Goal: Find specific page/section: Find specific page/section

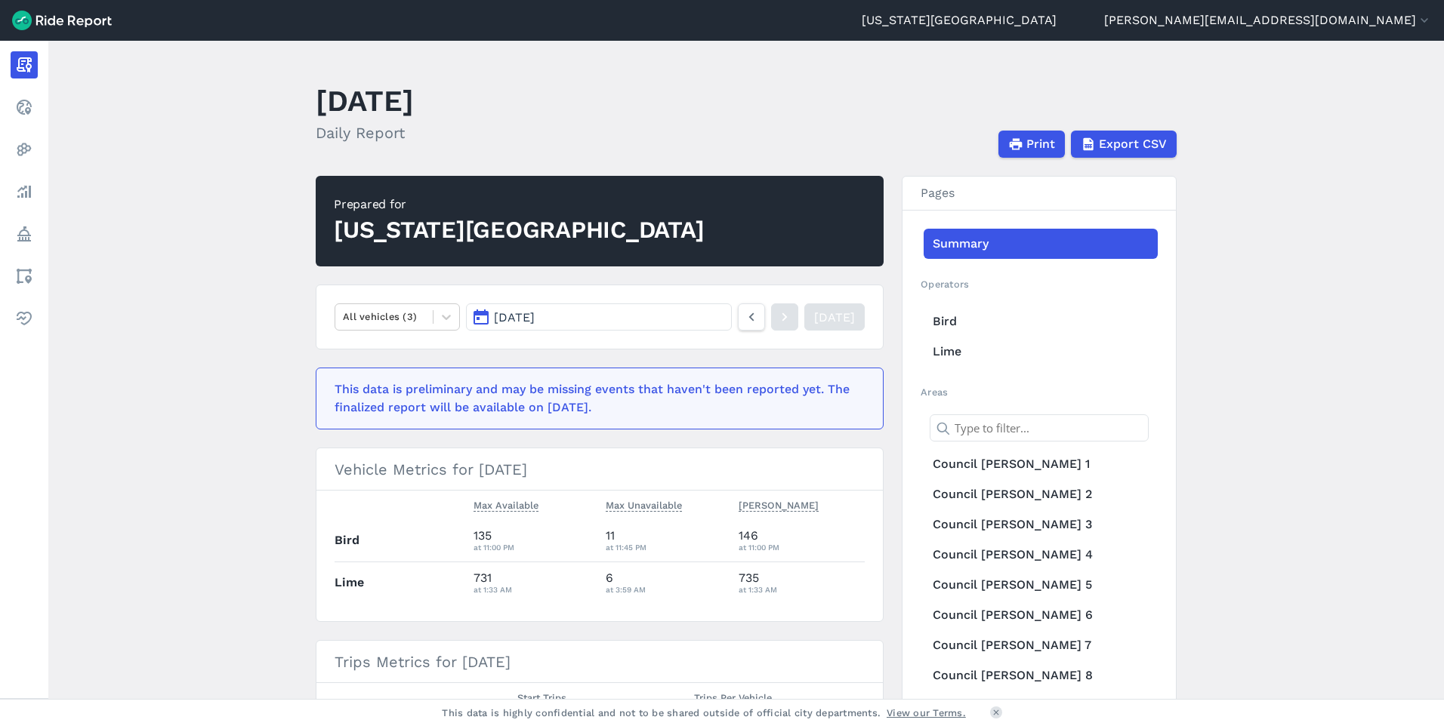
click at [1350, 250] on main "[DATE] Daily Report Print Export CSV Prepared for [US_STATE] City All vehicles …" at bounding box center [745, 370] width 1395 height 658
click at [1350, 257] on main "[DATE] Daily Report Print Export CSV Prepared for [US_STATE] City All vehicles …" at bounding box center [745, 370] width 1395 height 658
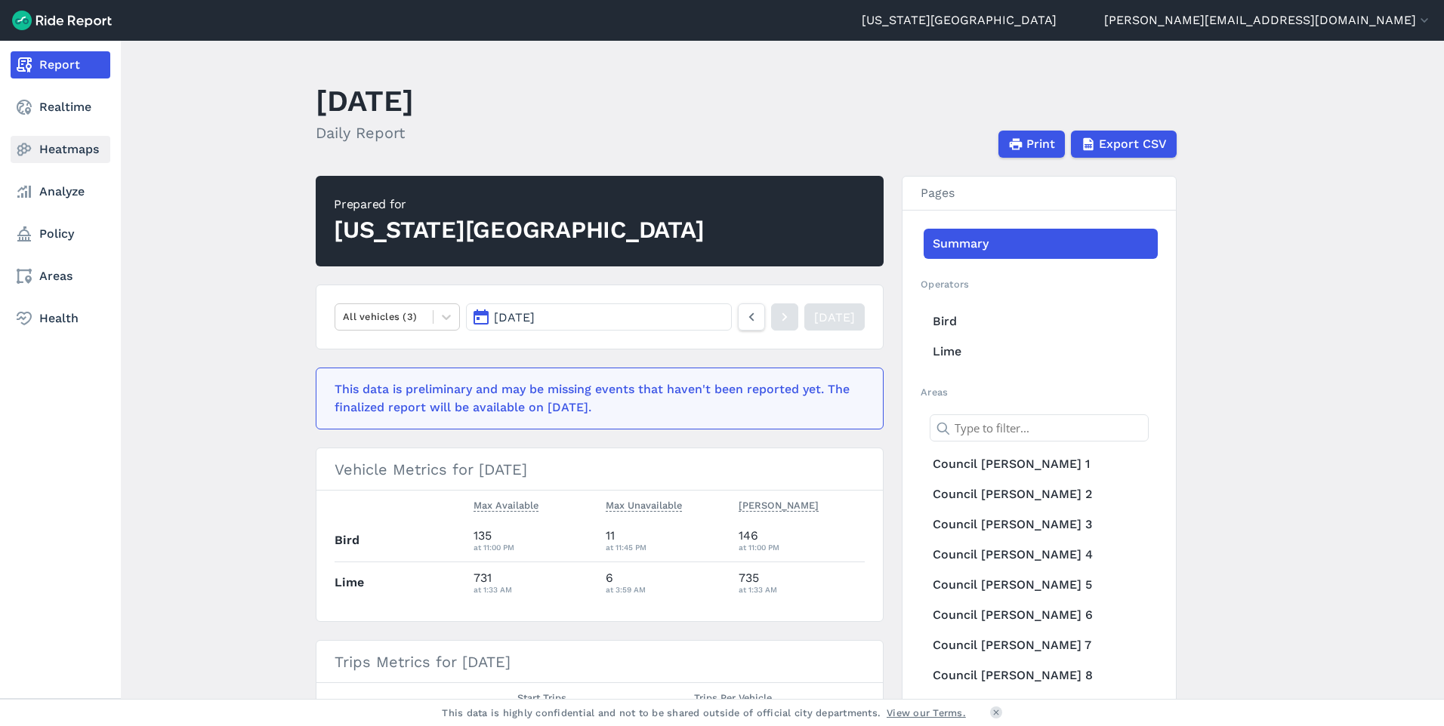
click at [77, 149] on link "Heatmaps" at bounding box center [61, 149] width 100 height 27
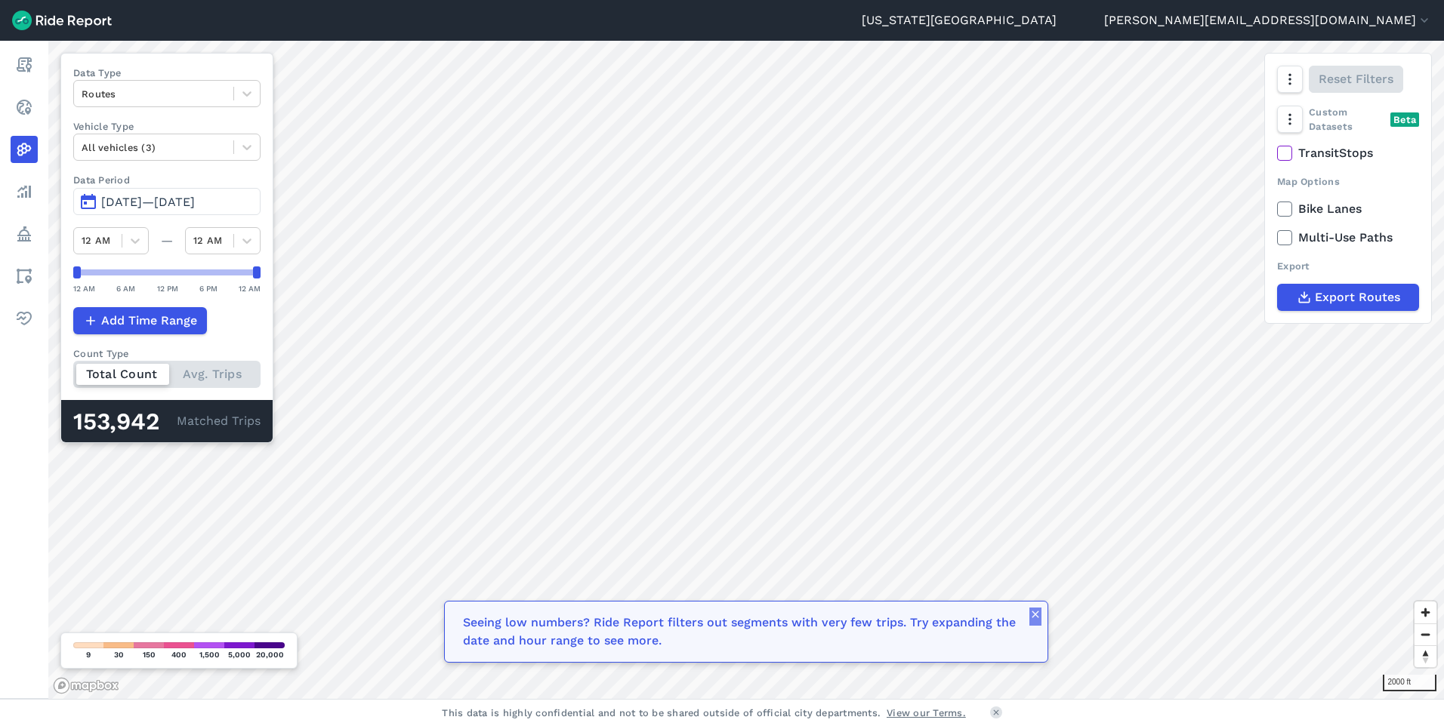
click at [1037, 622] on button "button" at bounding box center [1035, 617] width 12 height 18
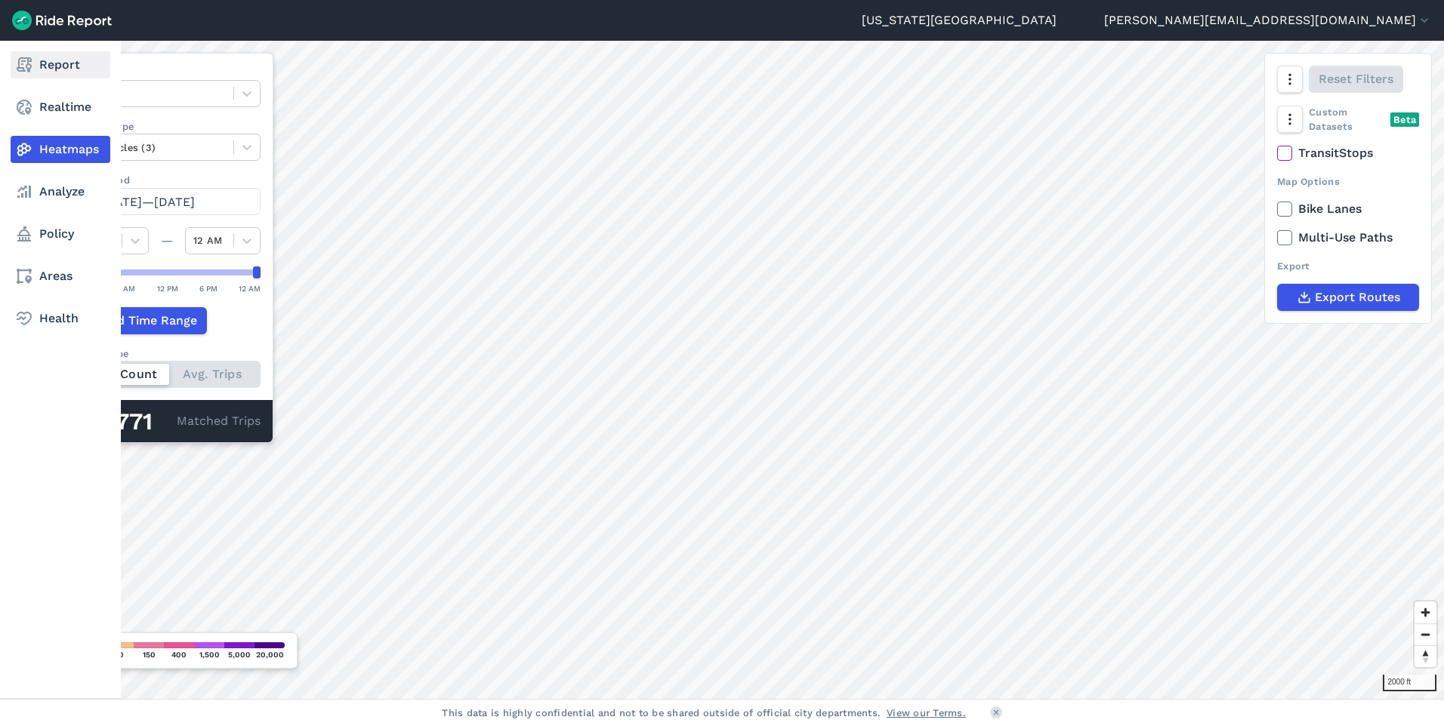
click at [68, 61] on link "Report" at bounding box center [61, 64] width 100 height 27
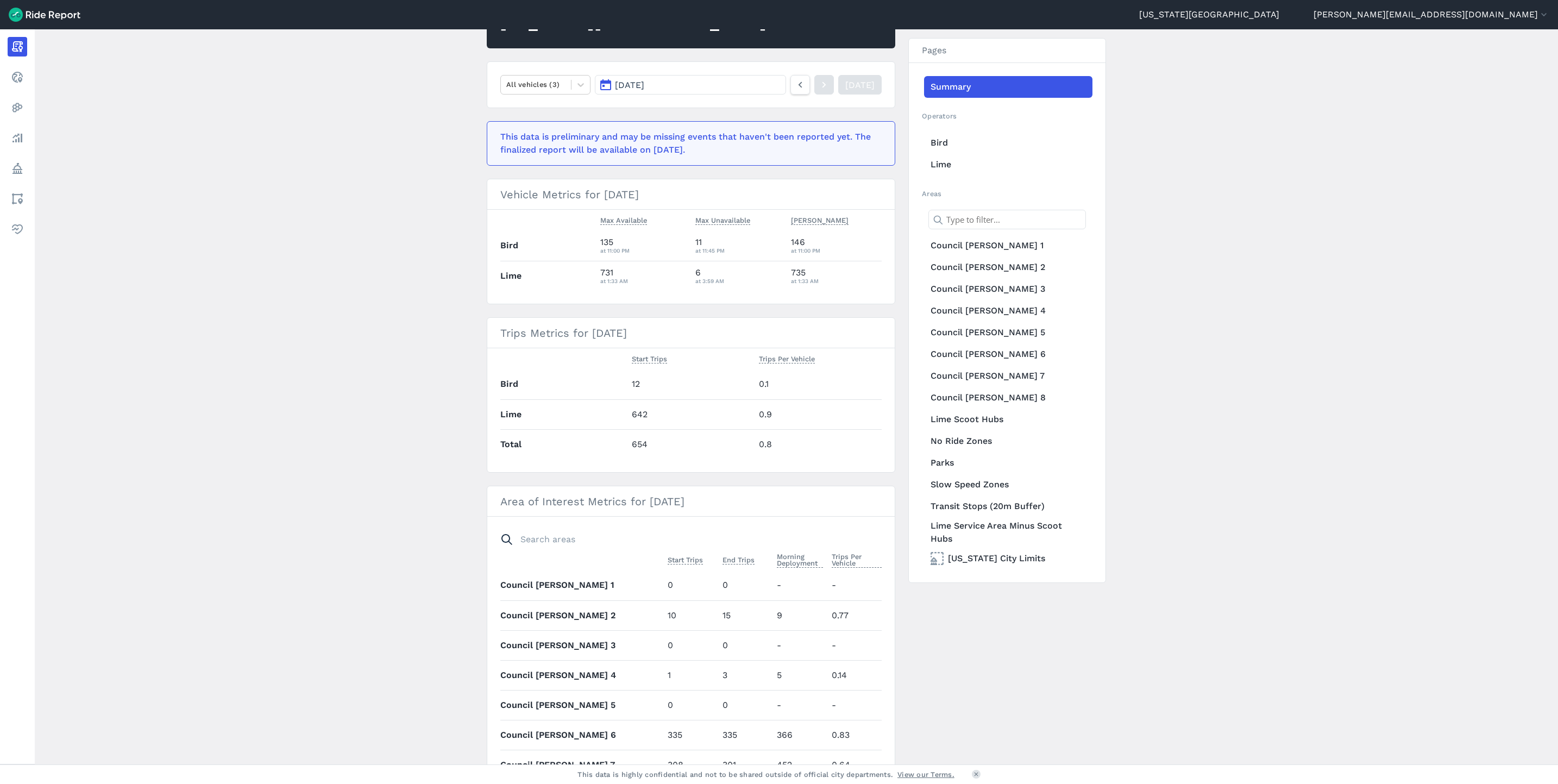
click at [1038, 349] on main "[DATE] Daily Report Print Export CSV Prepared for [US_STATE] City All vehicles …" at bounding box center [796, 397] width 1523 height 735
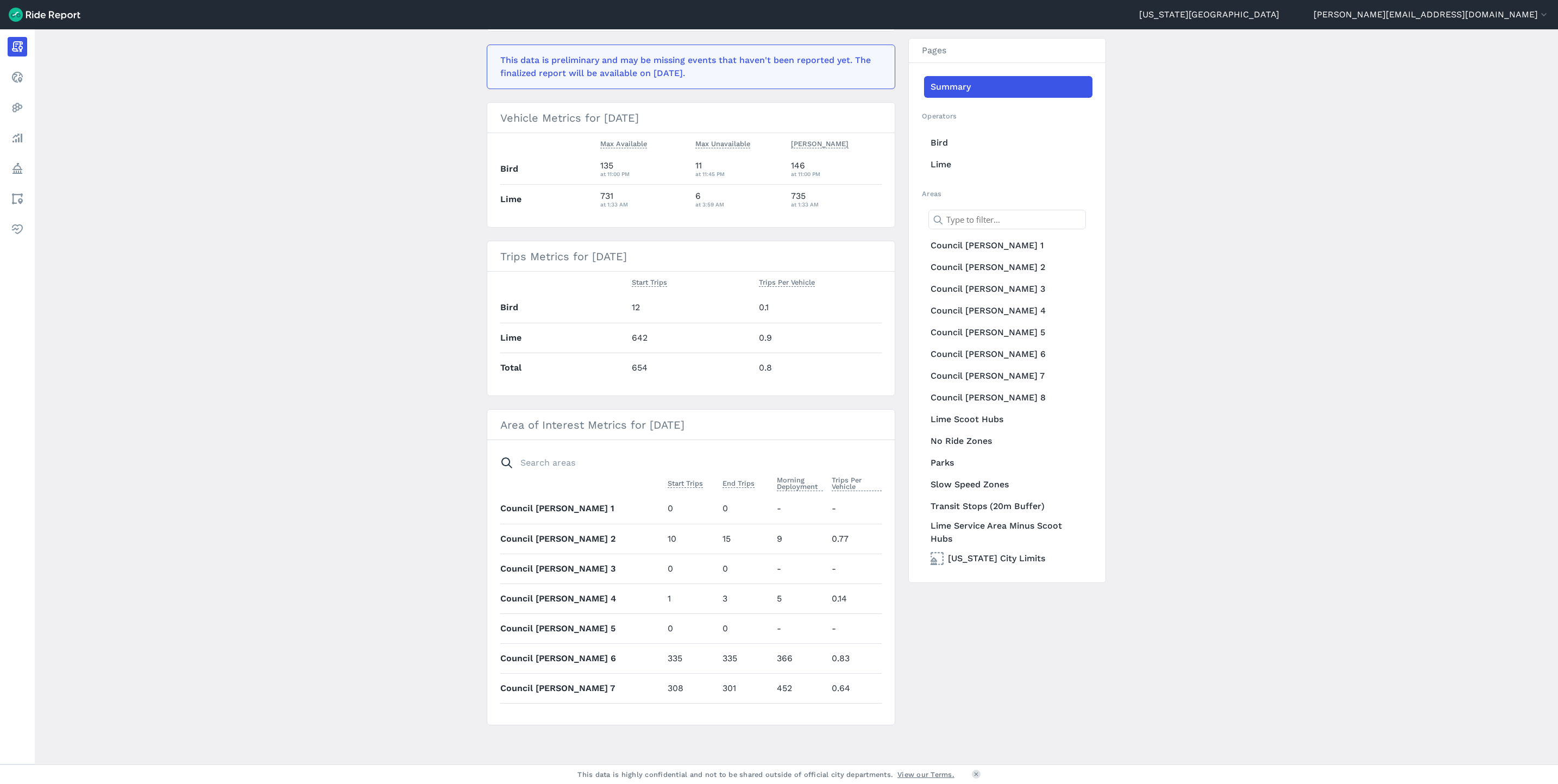
drag, startPoint x: 1308, startPoint y: 475, endPoint x: 1293, endPoint y: 427, distance: 50.3
click at [1038, 469] on main "[DATE] Daily Report Print Export CSV Prepared for [US_STATE] City All vehicles …" at bounding box center [796, 397] width 1523 height 735
drag, startPoint x: 1292, startPoint y: 345, endPoint x: 1274, endPoint y: 417, distance: 74.2
click at [1038, 417] on main "[DATE] Daily Report Print Export CSV Prepared for [US_STATE] City All vehicles …" at bounding box center [796, 397] width 1523 height 735
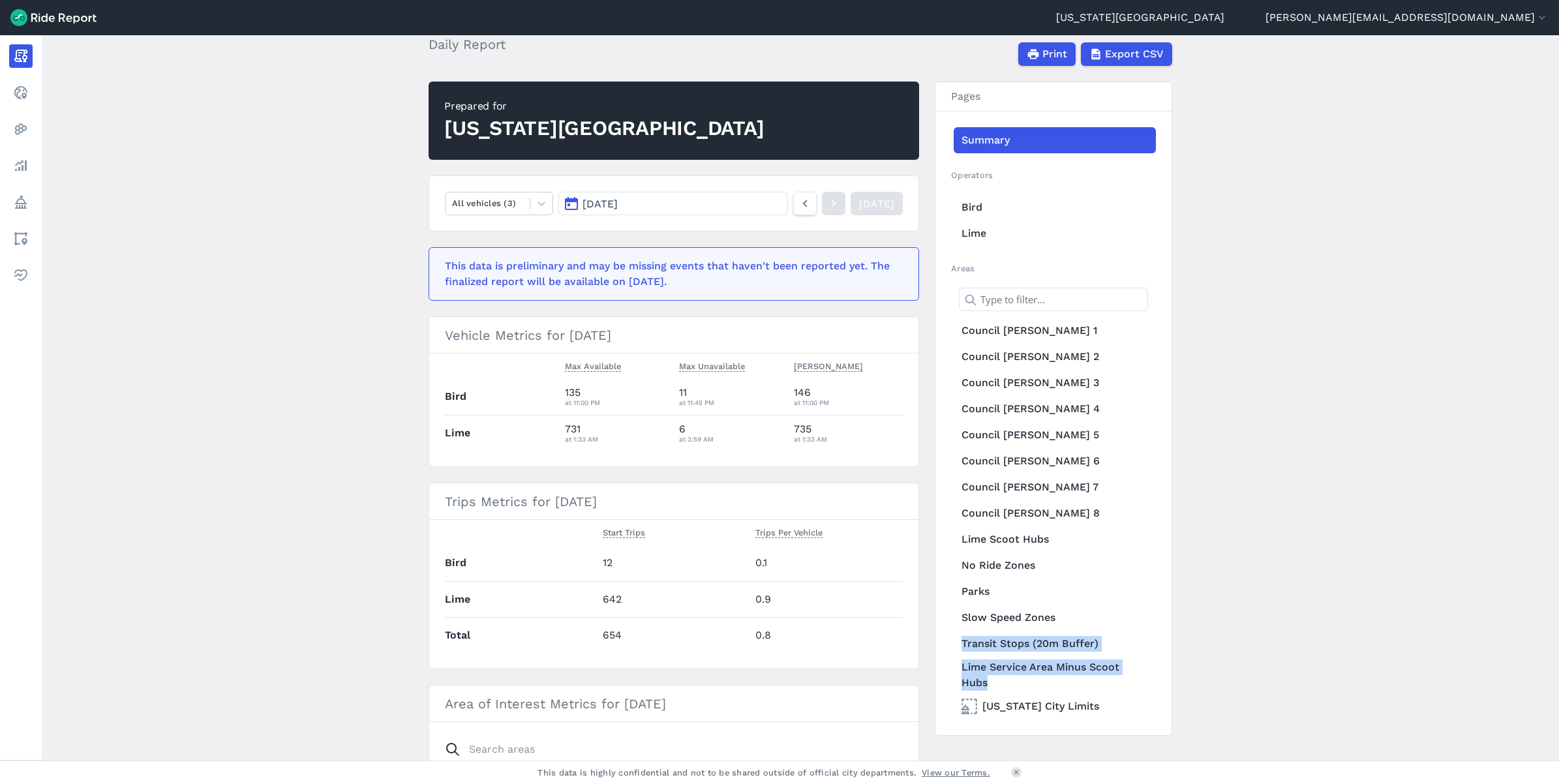
scroll to position [98, 0]
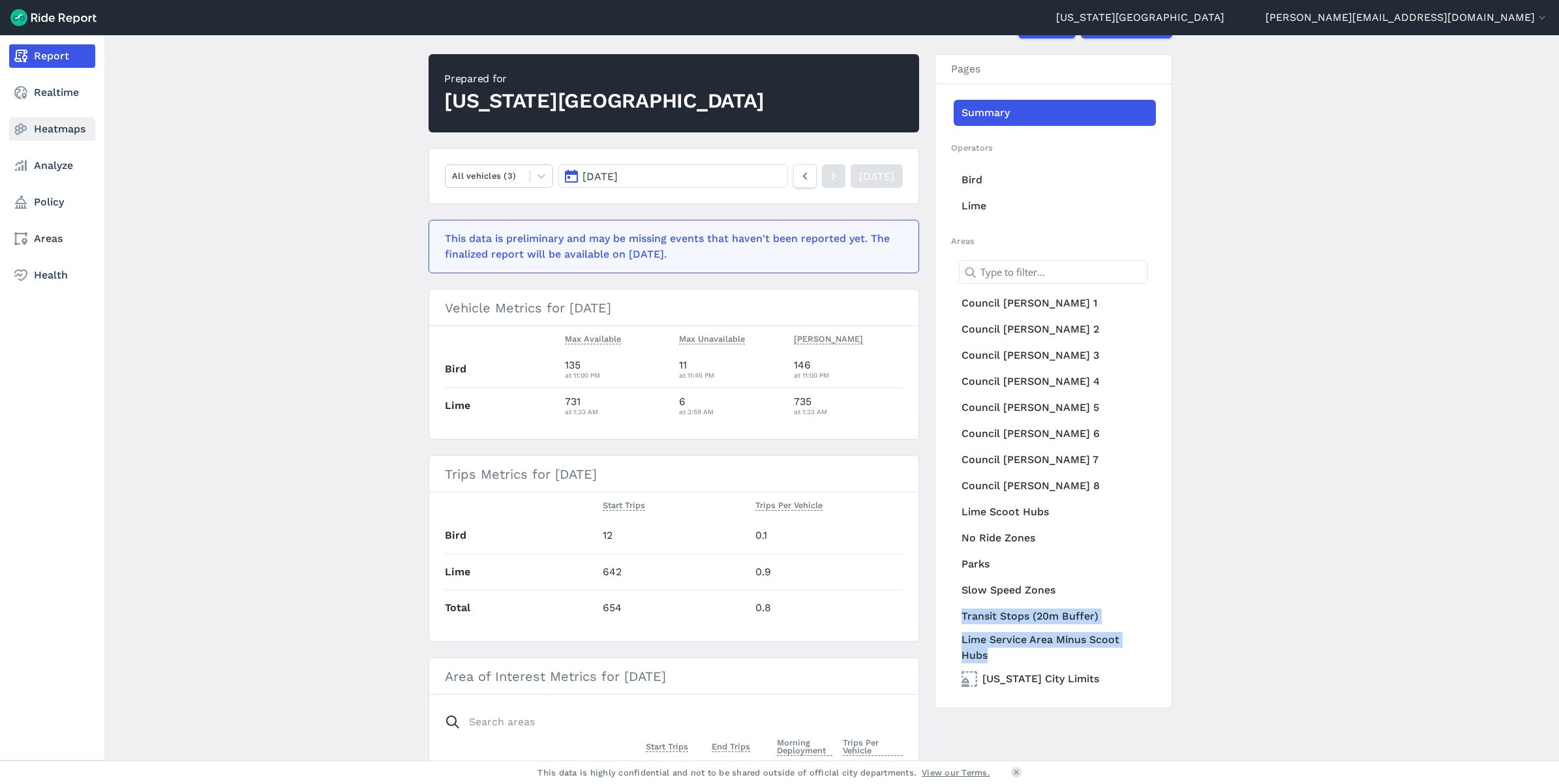
click at [36, 127] on link "Heatmaps" at bounding box center [53, 129] width 86 height 23
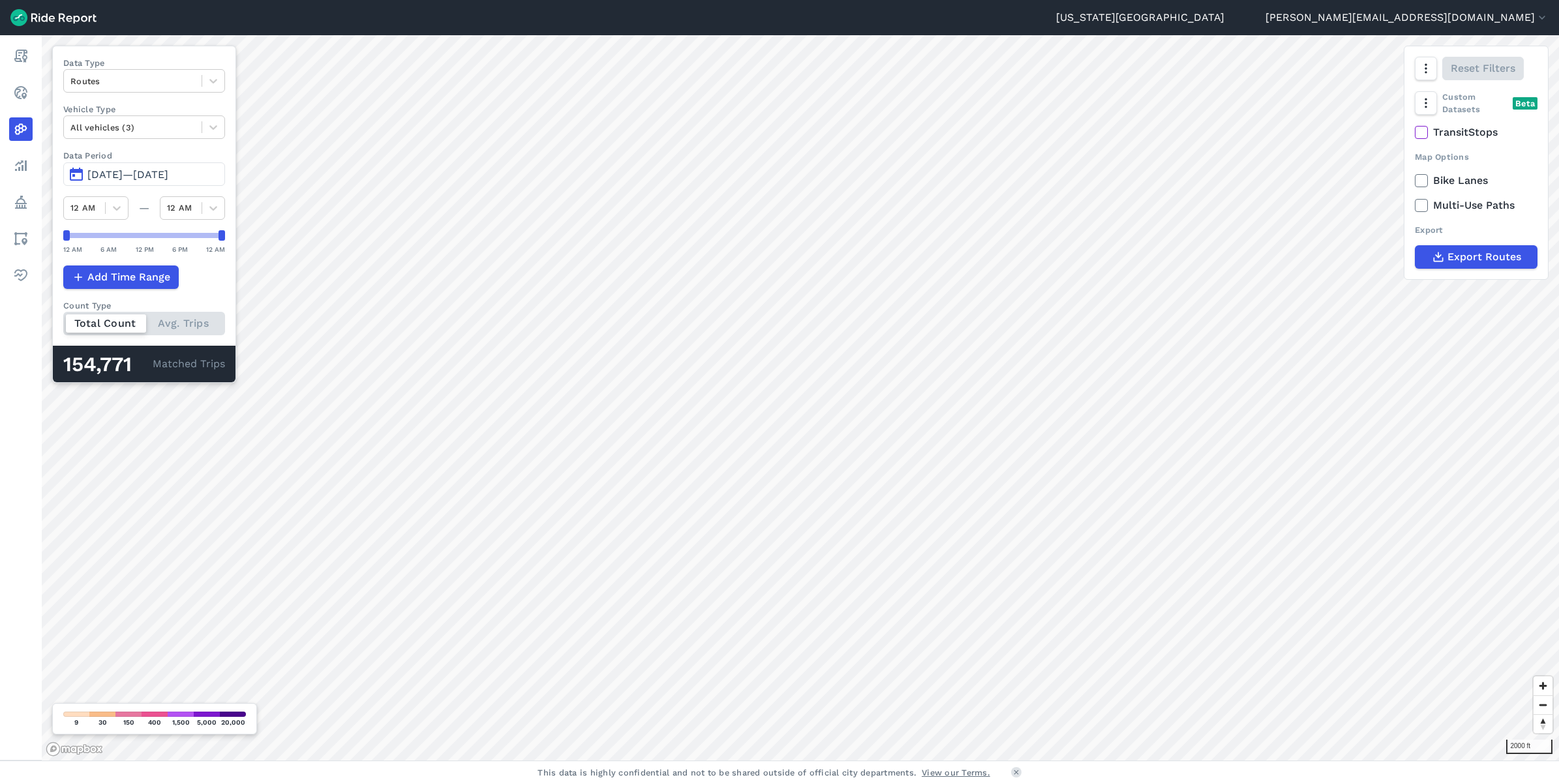
click at [168, 177] on span "[DATE]—[DATE]" at bounding box center [128, 174] width 81 height 12
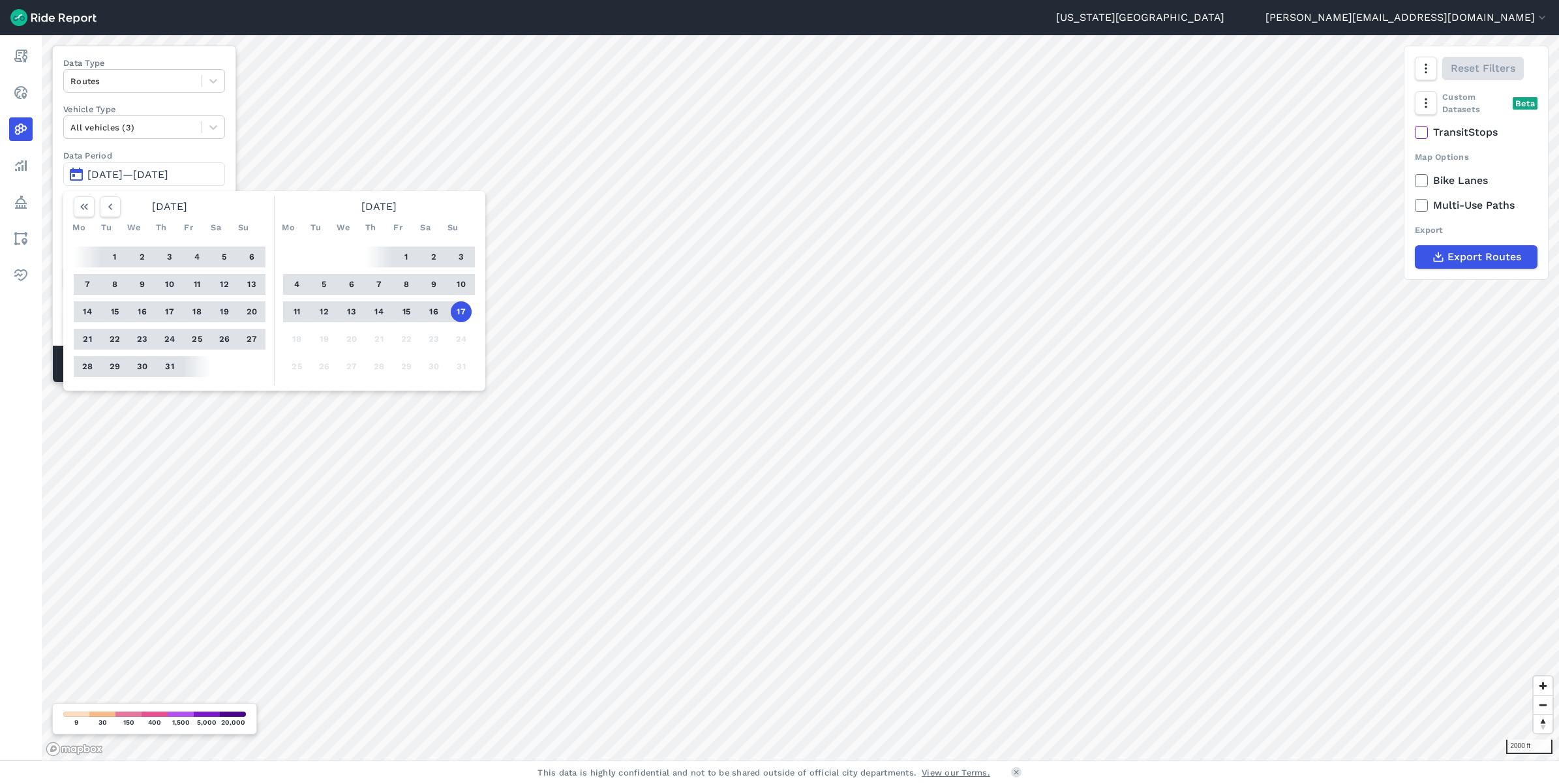
click at [464, 308] on button "17" at bounding box center [461, 312] width 21 height 21
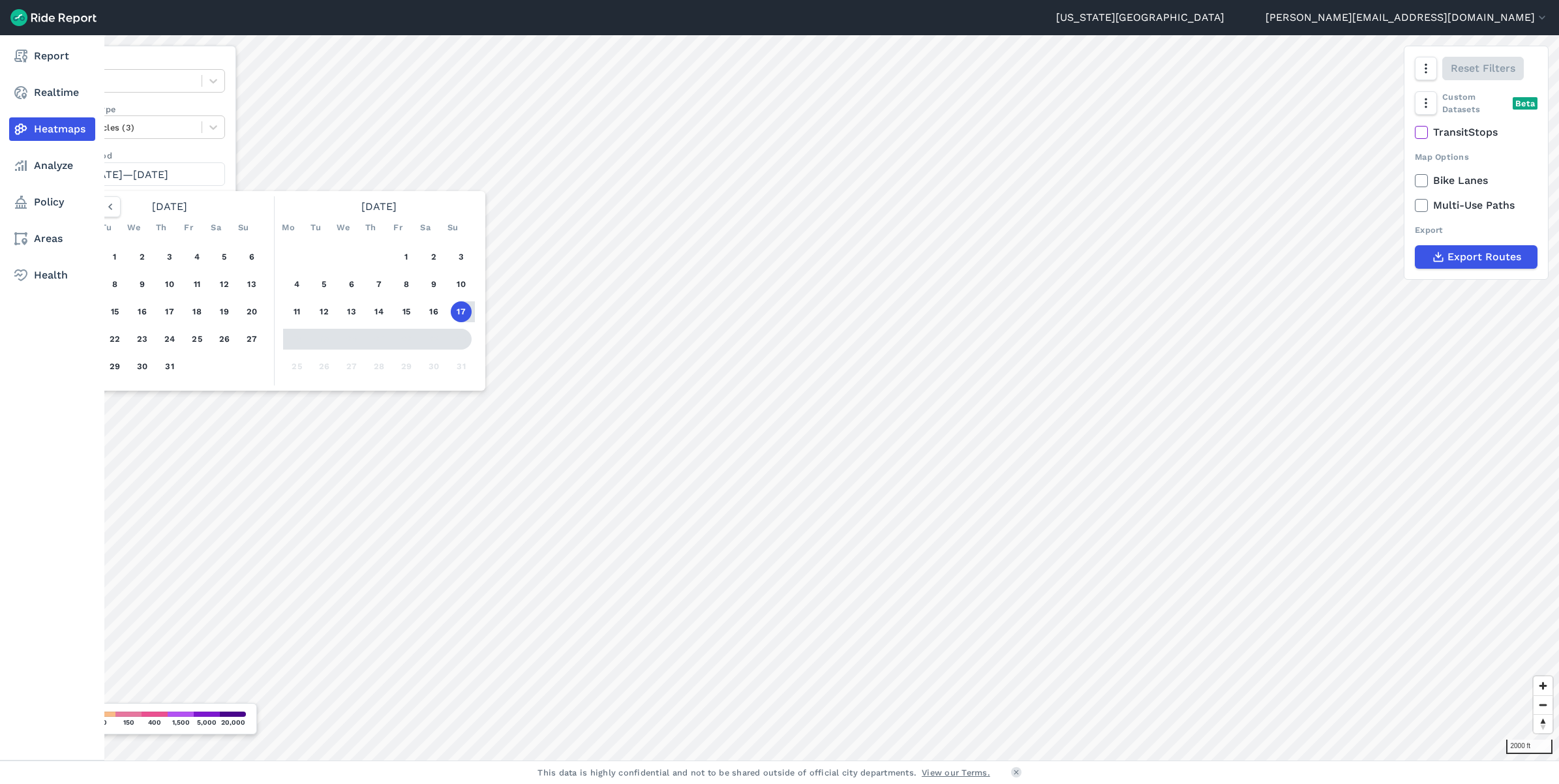
click at [14, 440] on div "Report Realtime Heatmaps Analyze Policy Areas Health" at bounding box center [52, 398] width 105 height 725
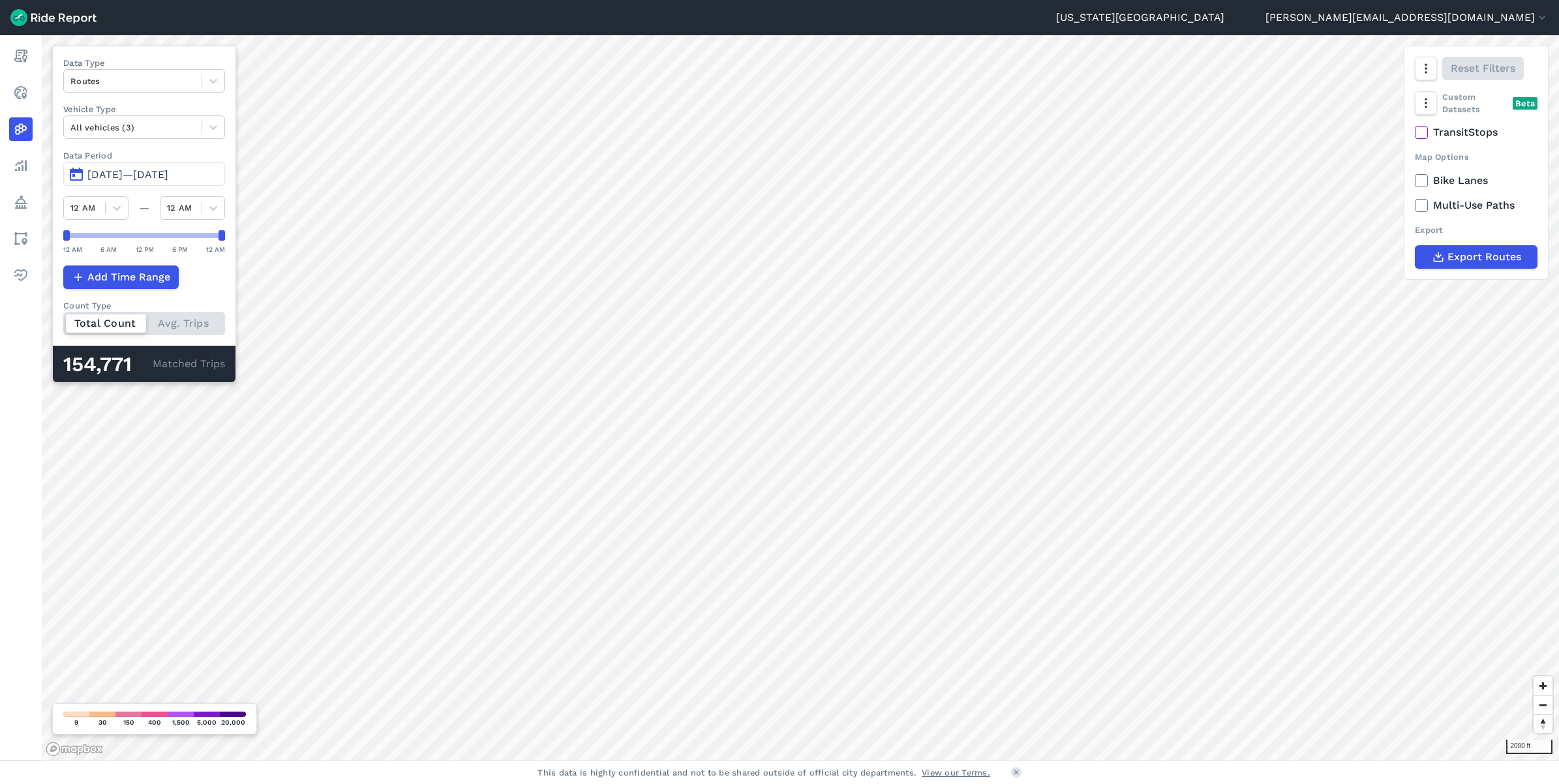
click at [161, 174] on span "[DATE]—[DATE]" at bounding box center [128, 174] width 81 height 12
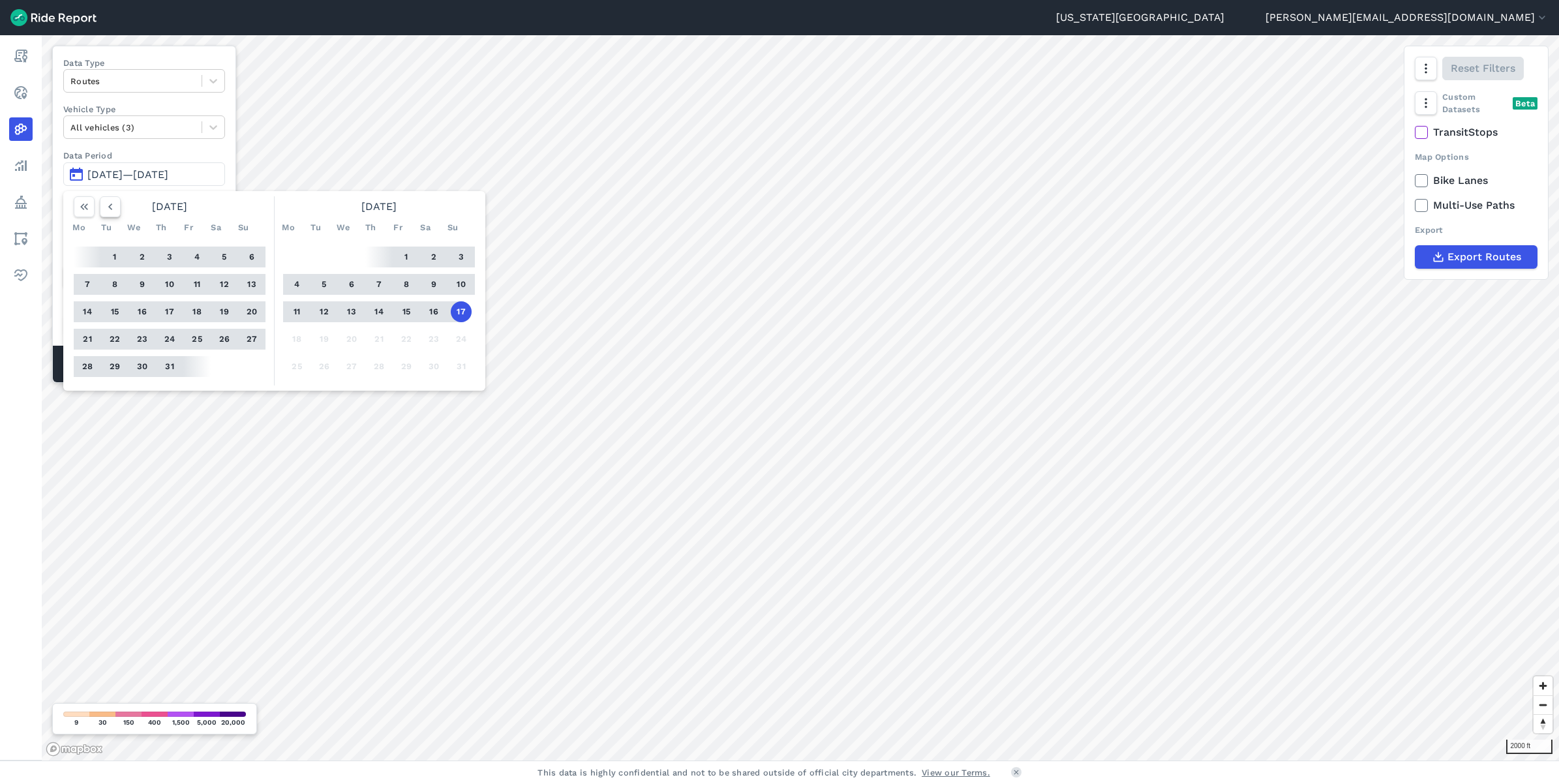
click at [110, 204] on icon "button" at bounding box center [110, 206] width 13 height 13
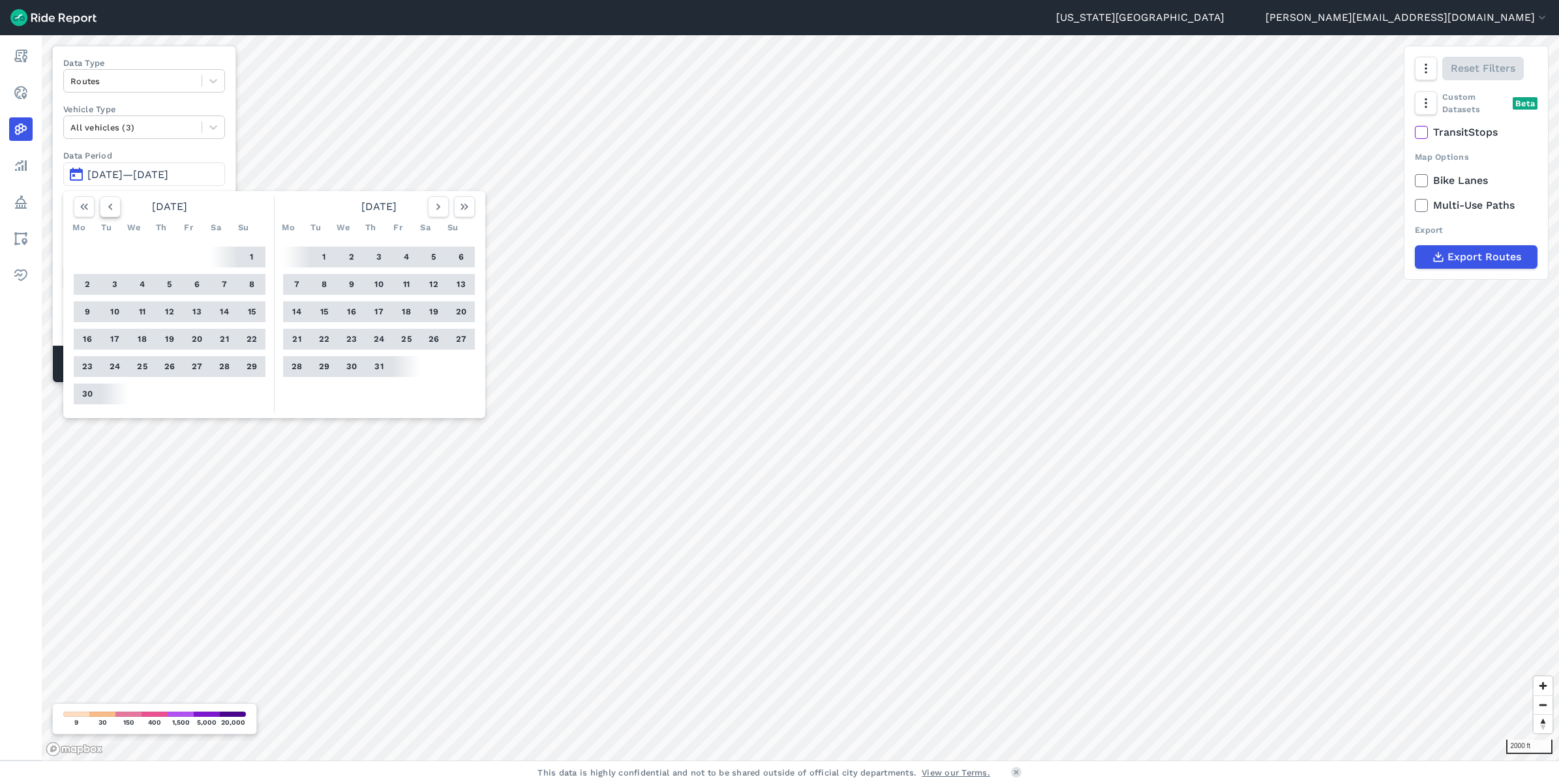
click at [110, 204] on icon "button" at bounding box center [110, 206] width 13 height 13
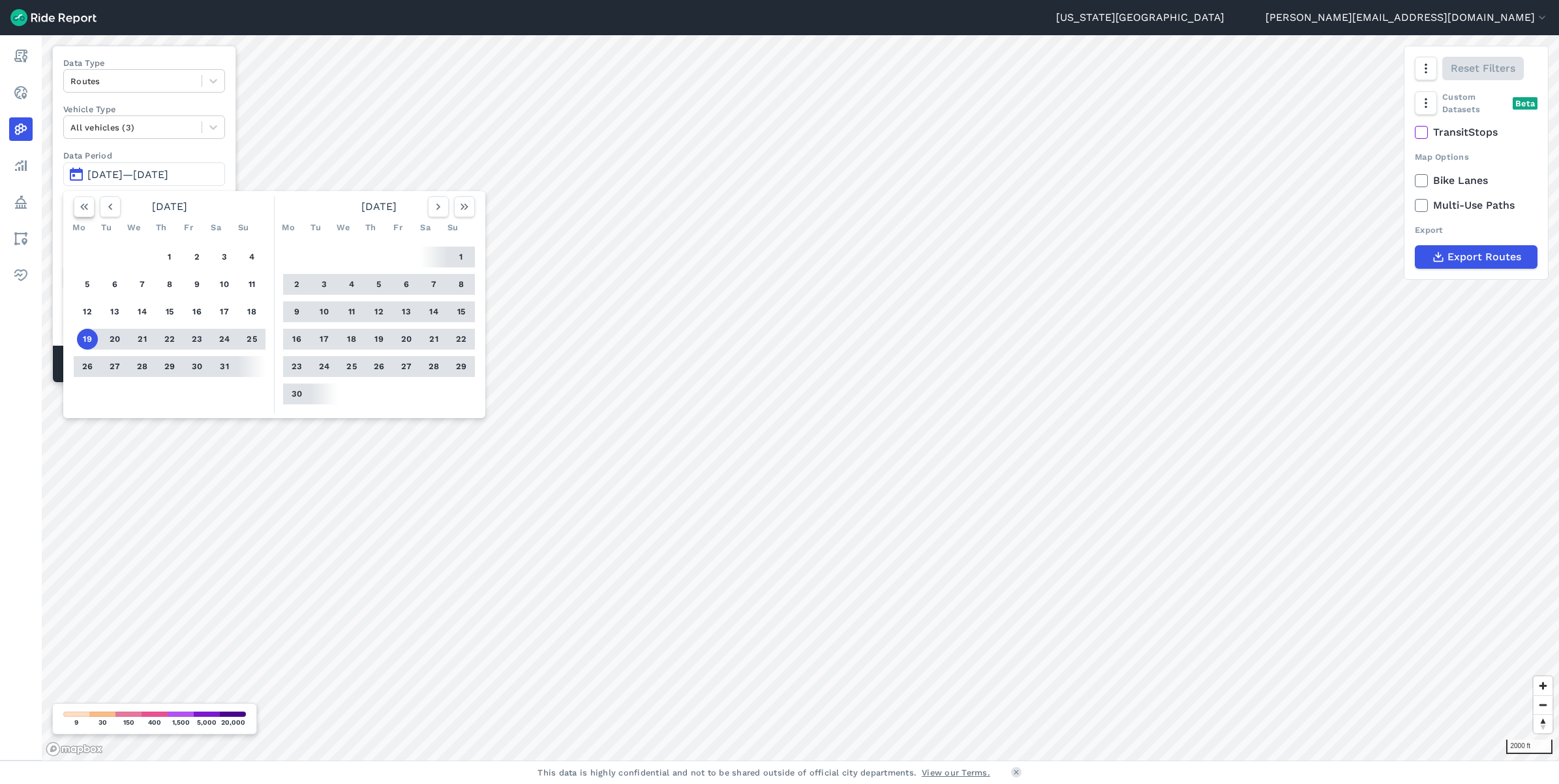
click at [73, 206] on button "button" at bounding box center [84, 206] width 21 height 21
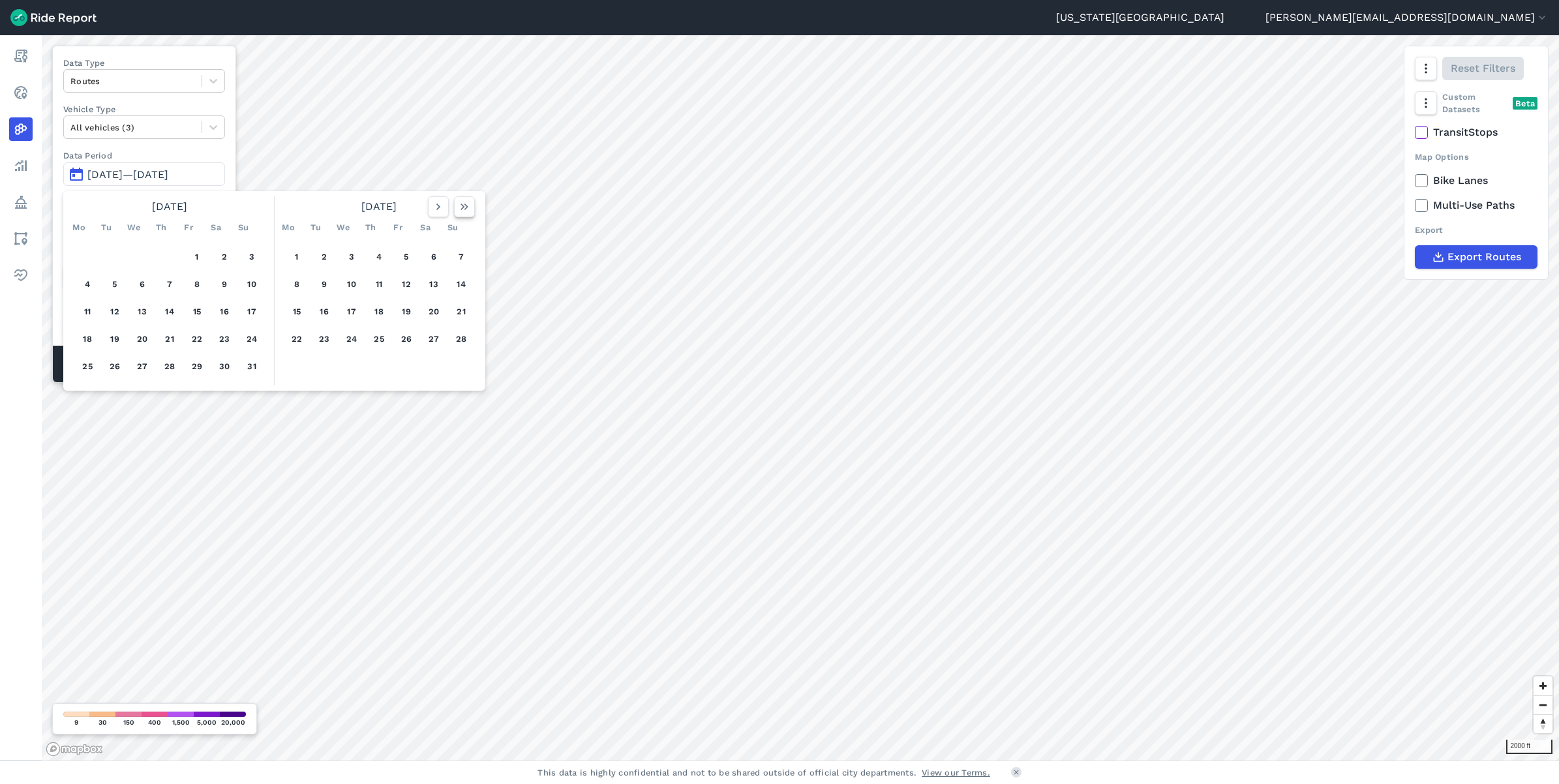
click at [460, 212] on icon "button" at bounding box center [464, 206] width 13 height 13
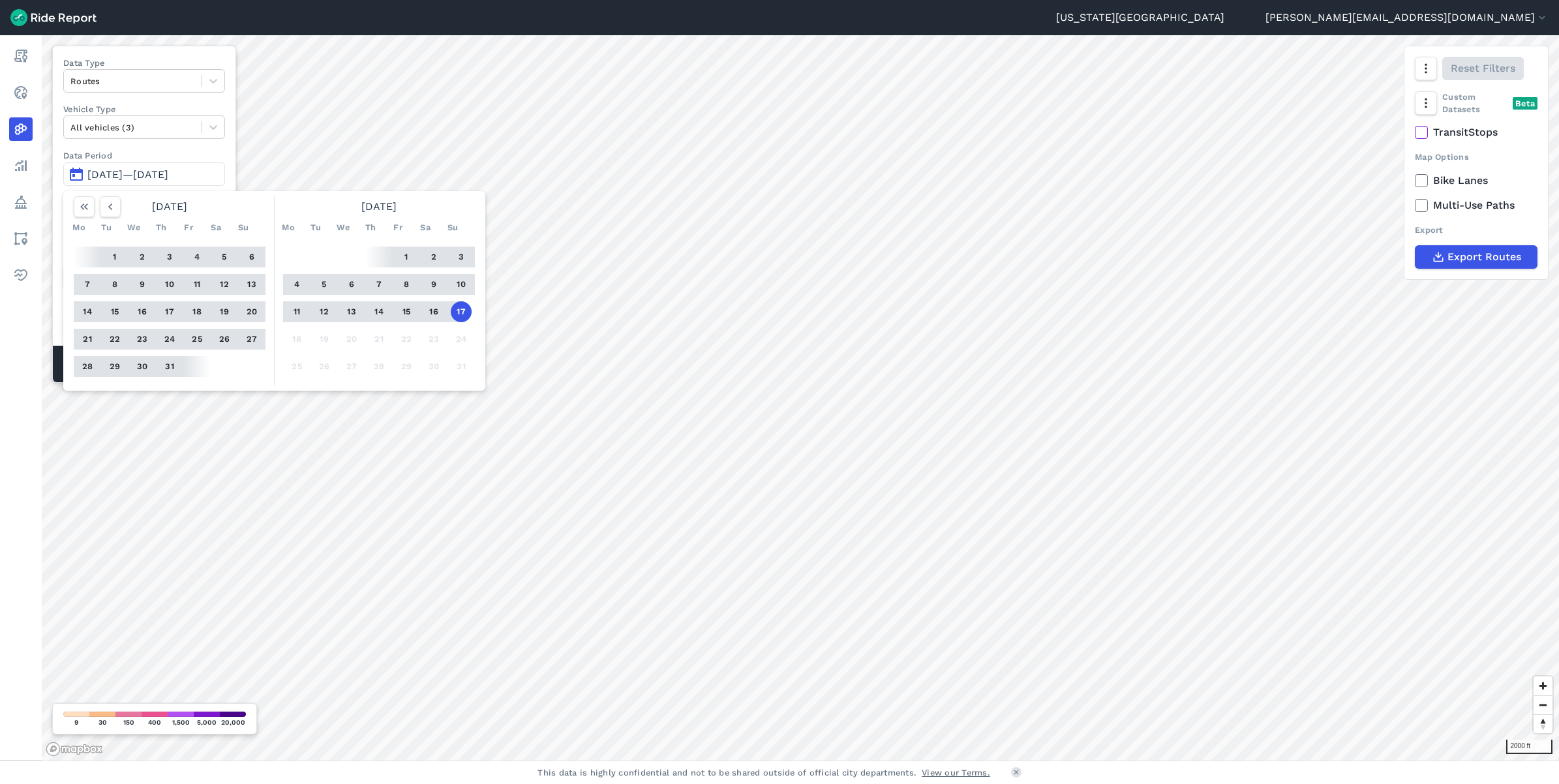
click at [434, 313] on button "16" at bounding box center [434, 312] width 21 height 21
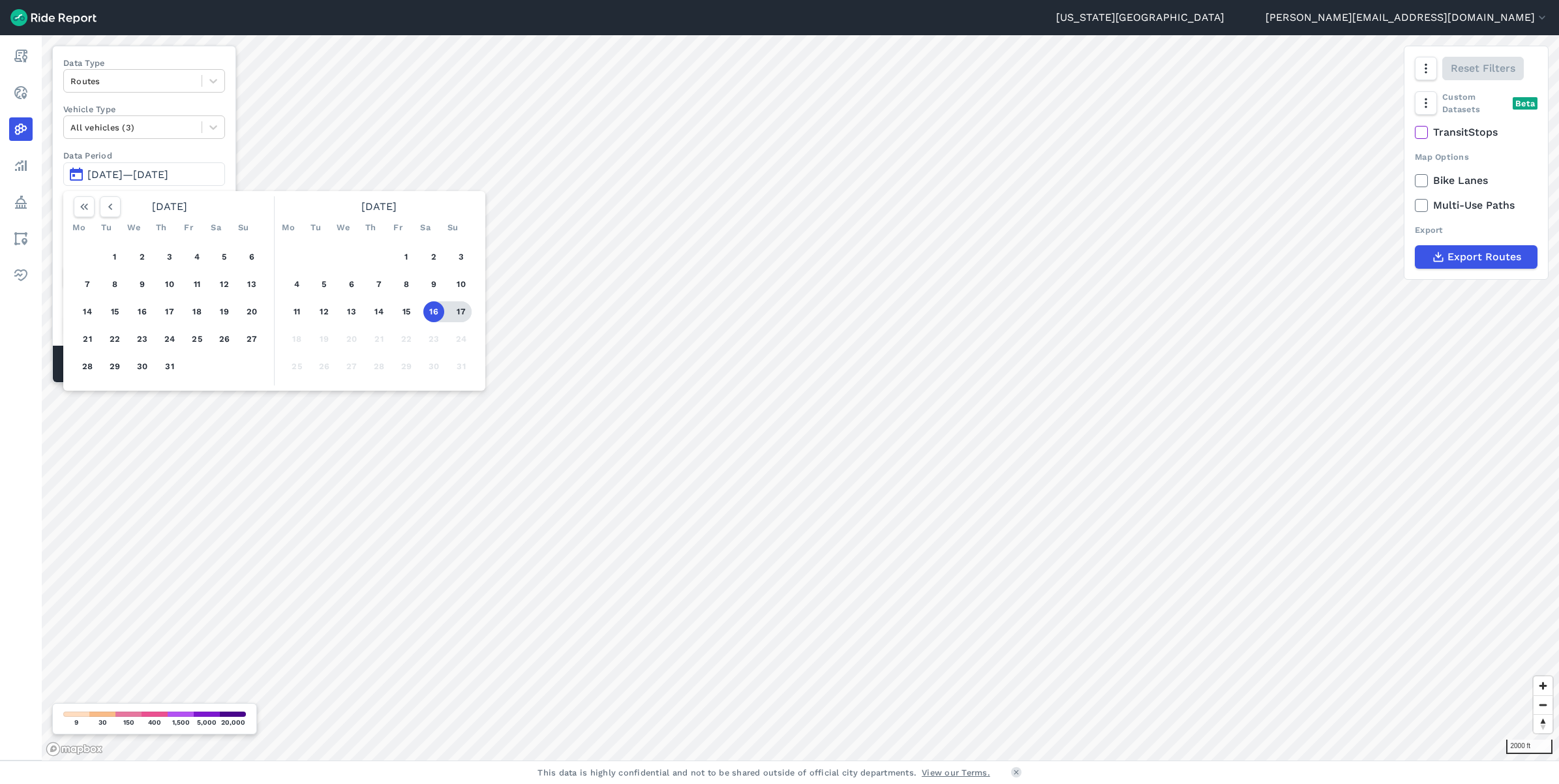
click at [454, 307] on button "17" at bounding box center [461, 312] width 21 height 21
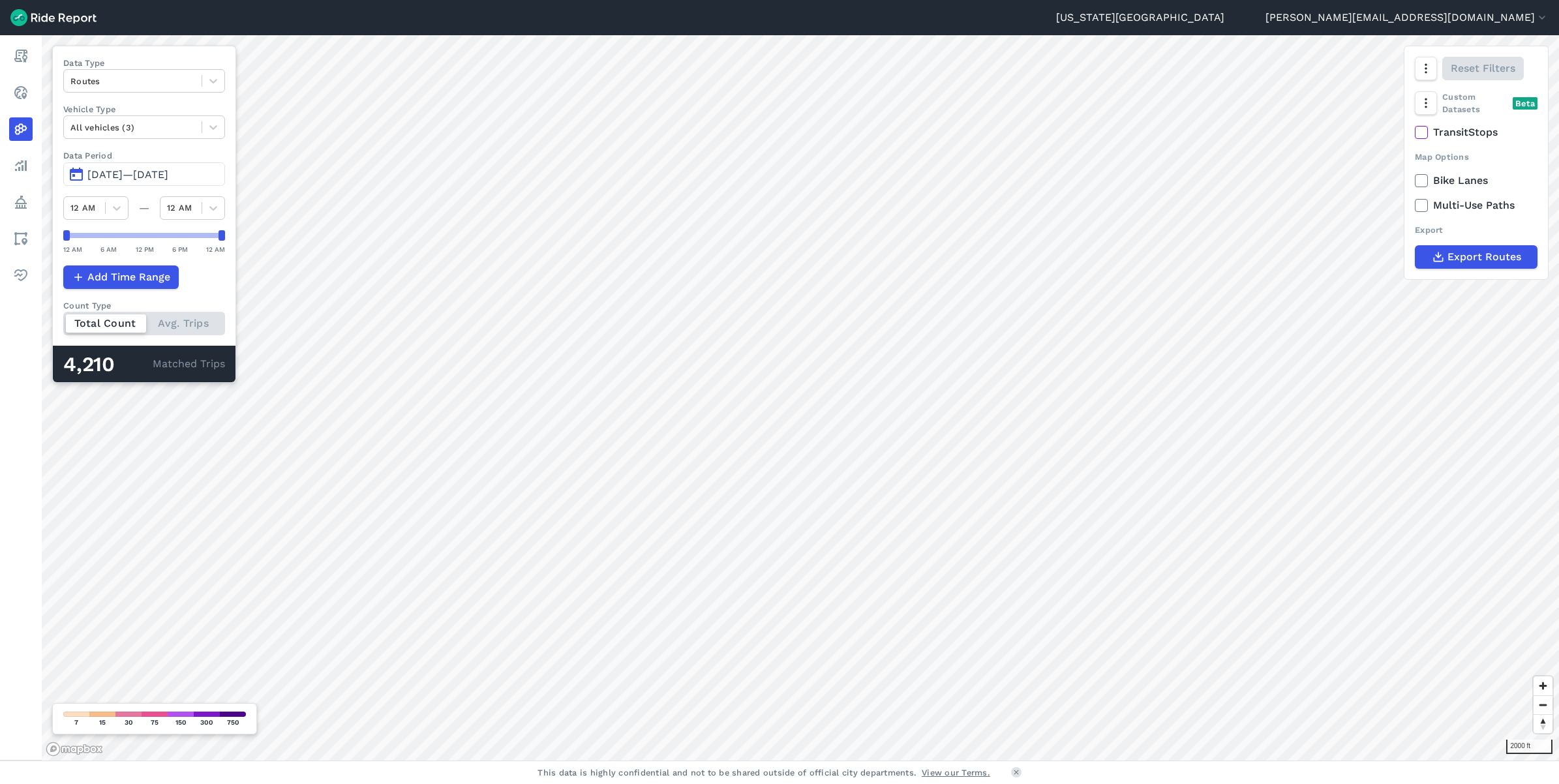
click at [123, 173] on span "[DATE]—[DATE]" at bounding box center [128, 174] width 81 height 12
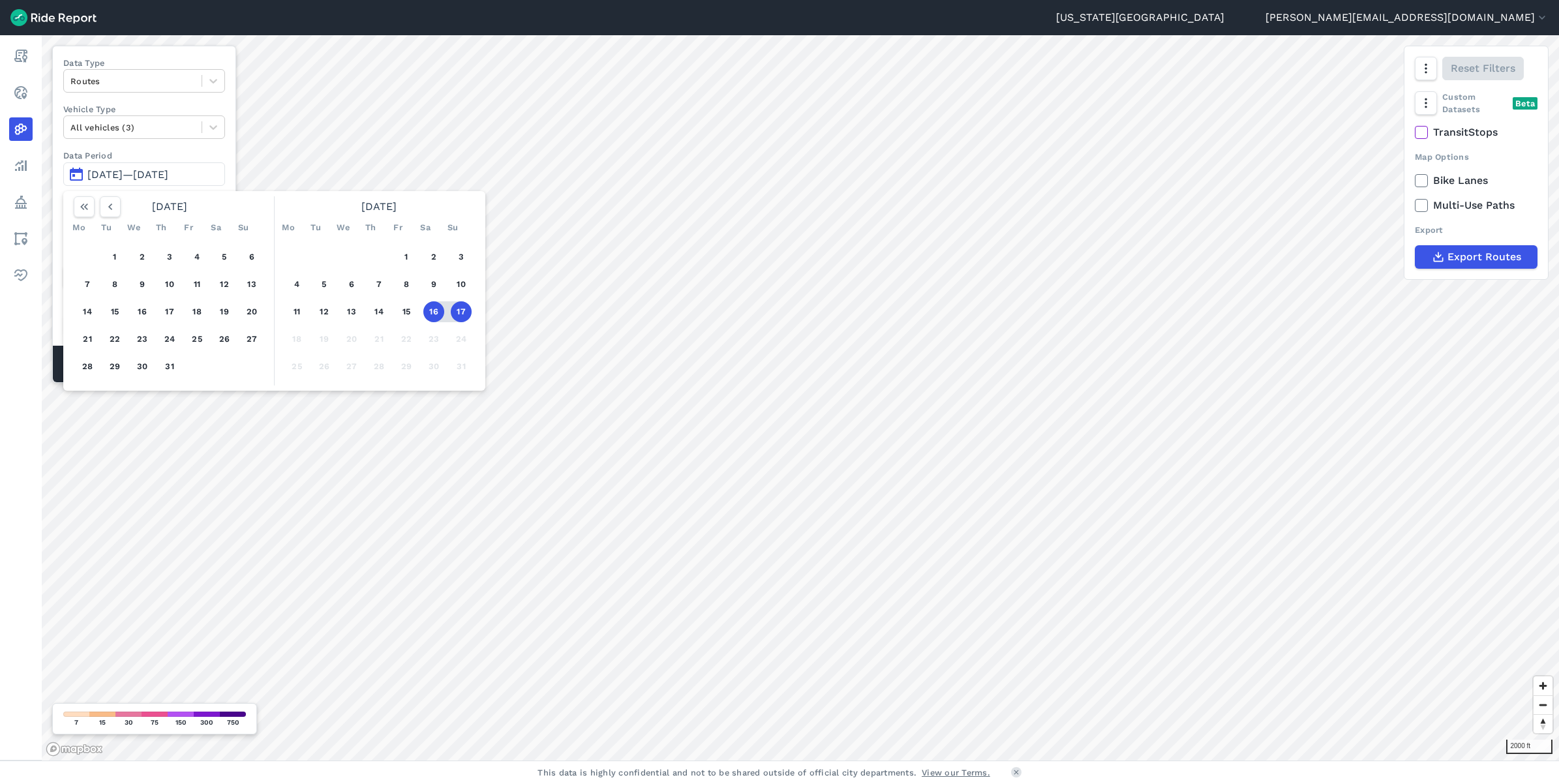
click at [461, 312] on button "17" at bounding box center [461, 312] width 21 height 21
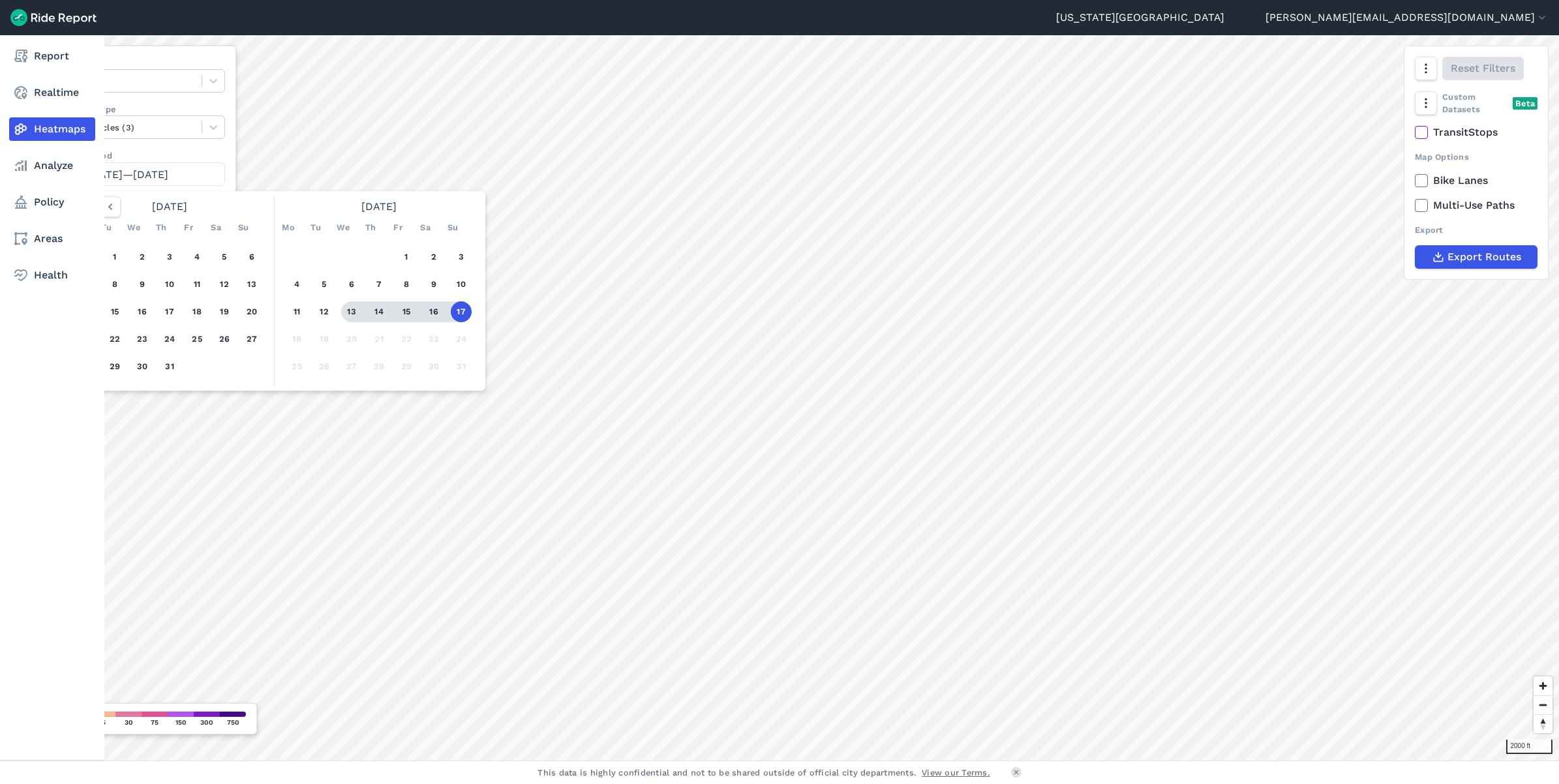
click at [18, 440] on div "Report Realtime Heatmaps Analyze Policy Areas Health" at bounding box center [52, 398] width 105 height 725
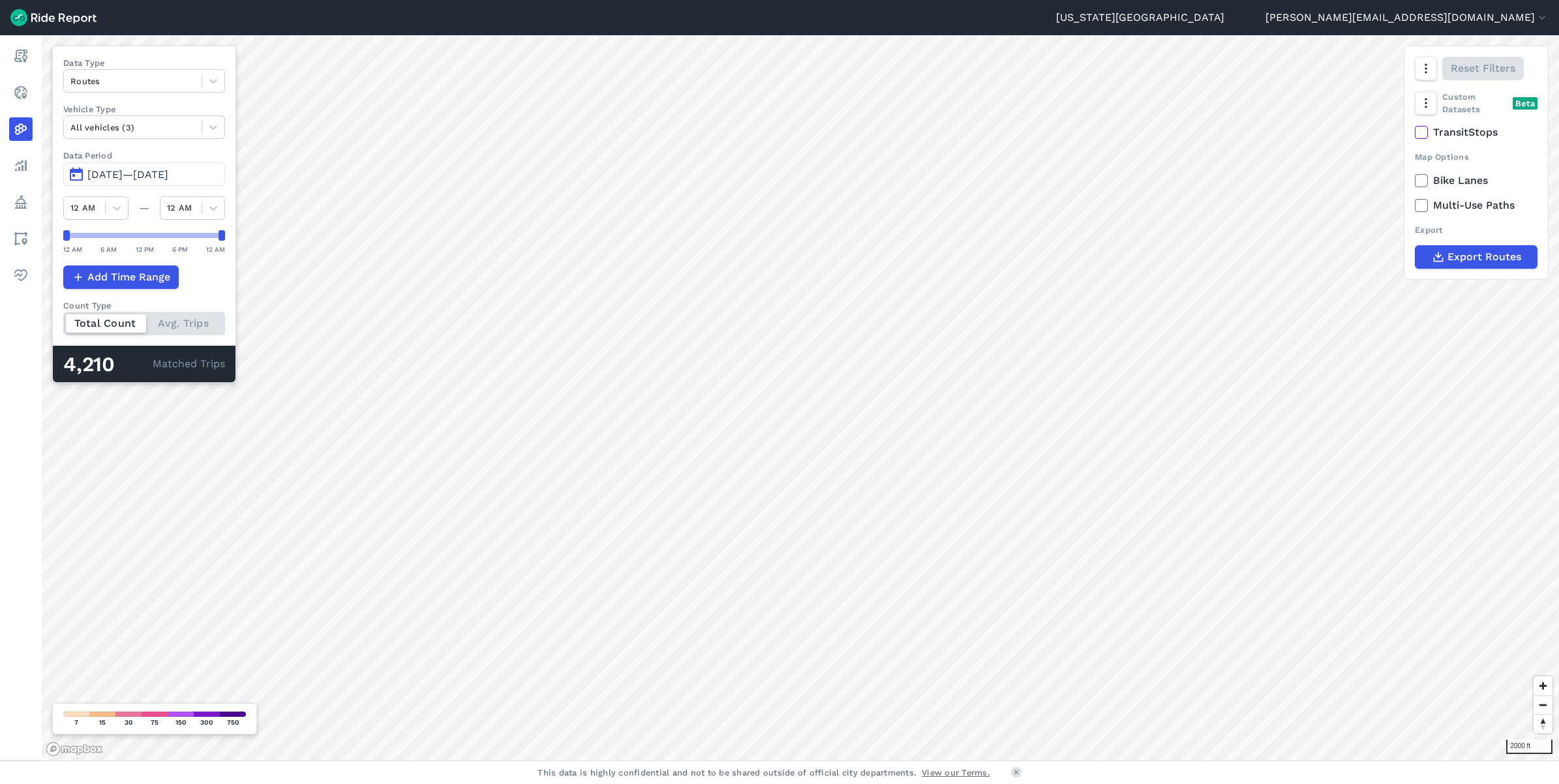
click at [115, 176] on span "[DATE]—[DATE]" at bounding box center [128, 174] width 81 height 12
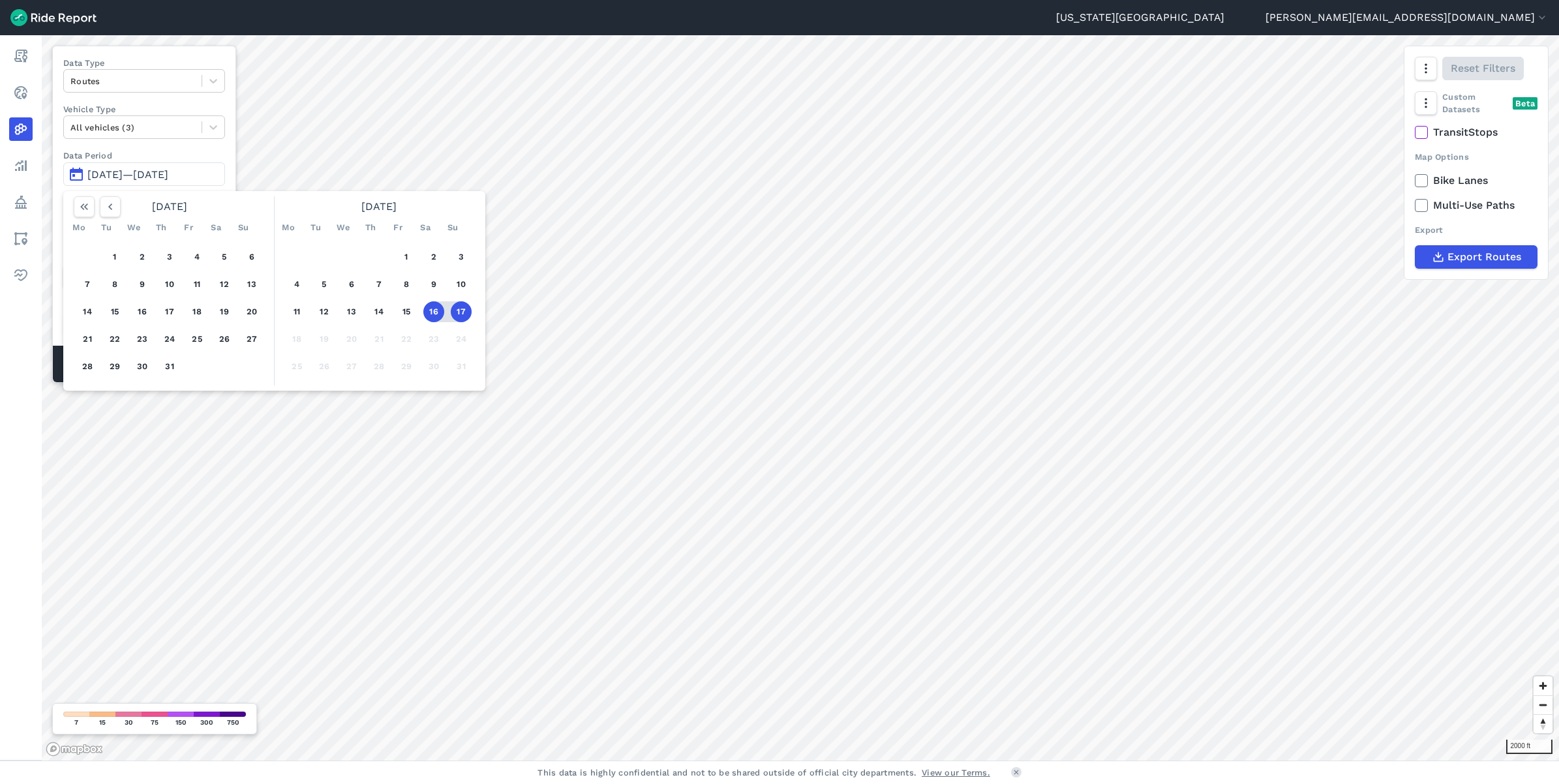
click at [459, 313] on button "17" at bounding box center [461, 312] width 21 height 21
click at [462, 316] on button "17" at bounding box center [461, 312] width 21 height 21
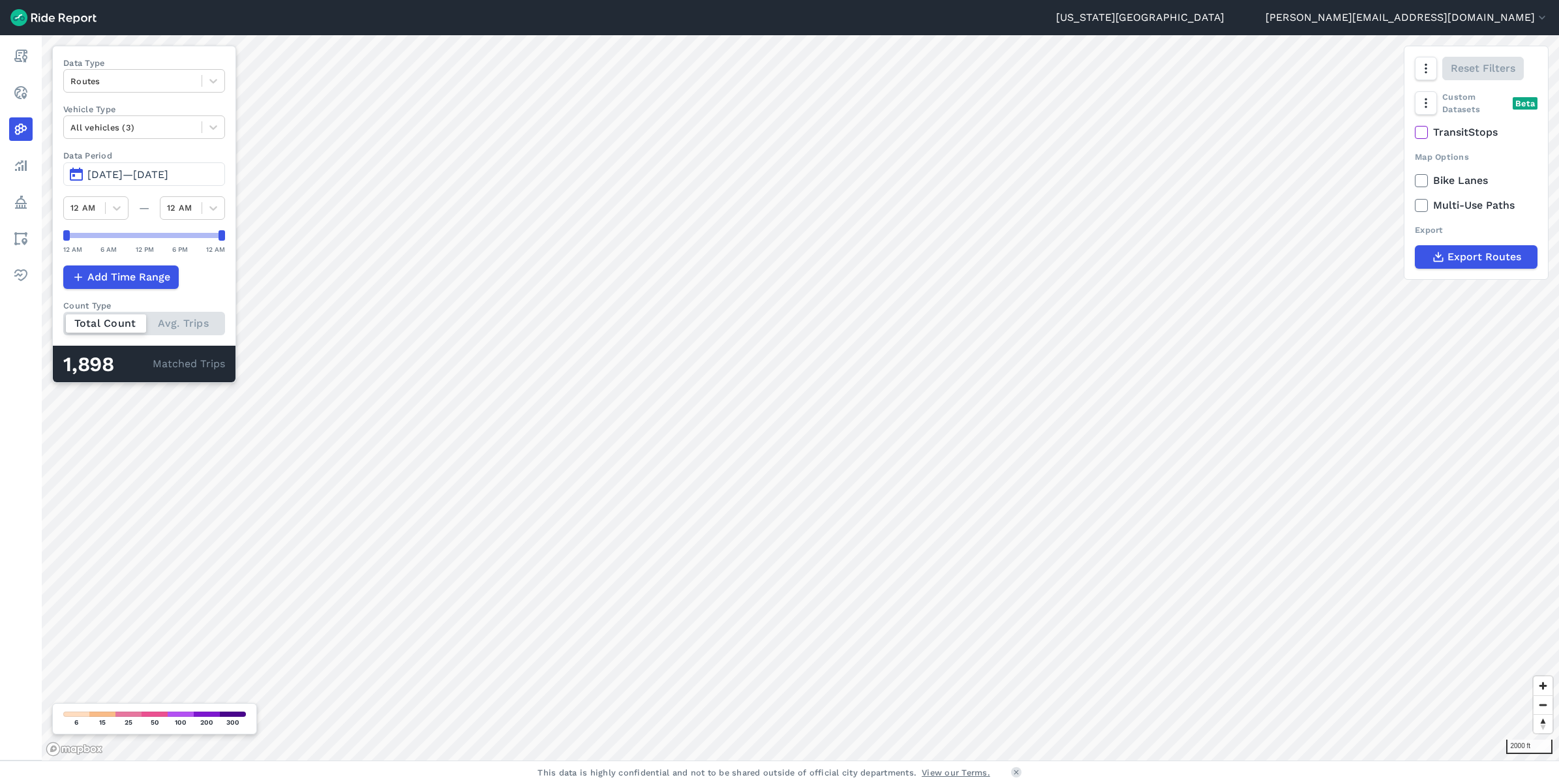
click at [191, 323] on div "Total Count Avg. Trips" at bounding box center [143, 323] width 162 height 23
click at [63, 320] on input "Count Type Total Count Avg. Trips" at bounding box center [63, 316] width 0 height 9
click at [98, 317] on div "Total Count Avg. Trips" at bounding box center [143, 323] width 162 height 23
click at [63, 317] on input "Count Type Total Count Avg. Trips" at bounding box center [63, 316] width 0 height 9
click at [213, 123] on icon at bounding box center [212, 127] width 13 height 13
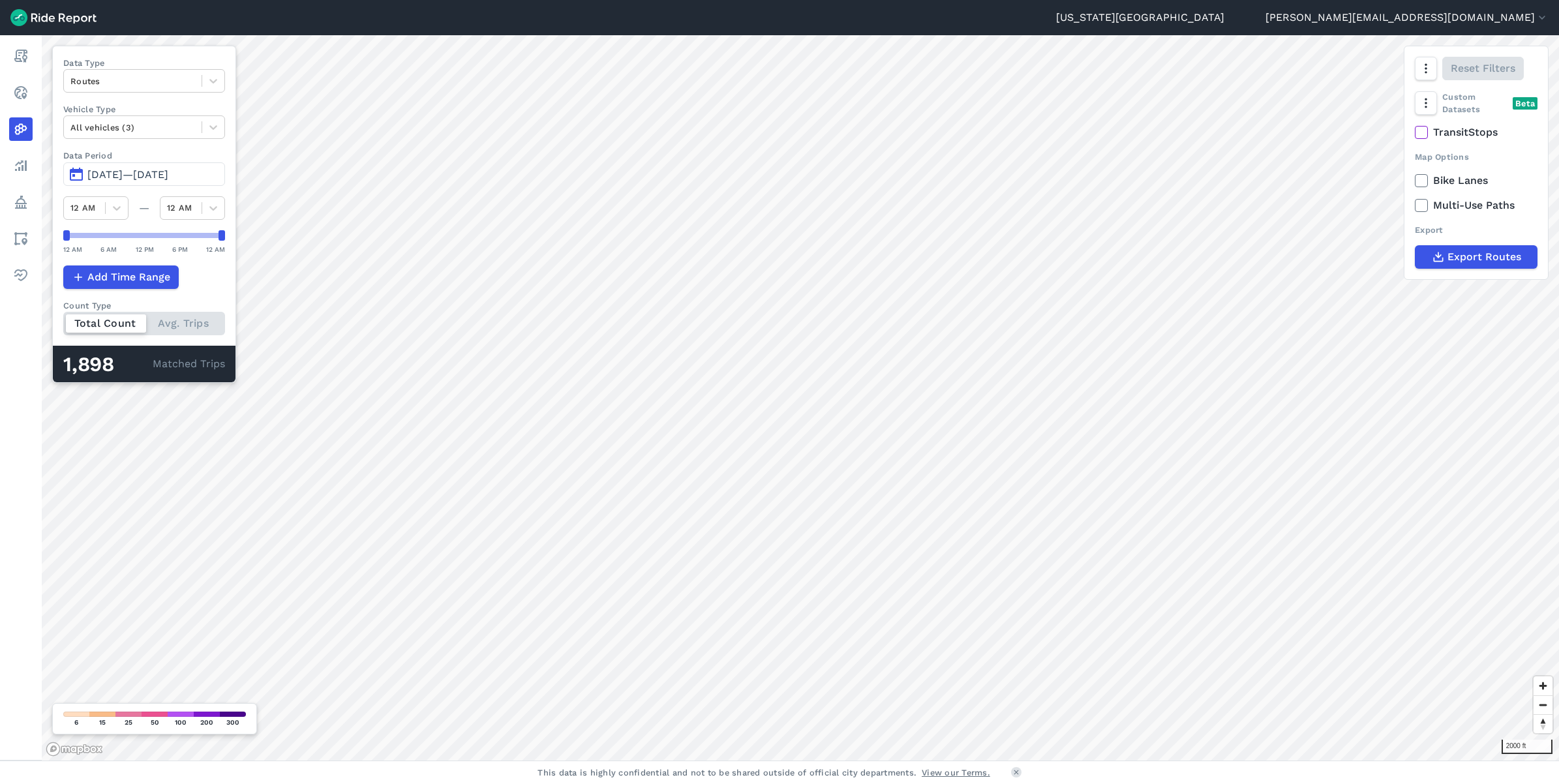
click at [1014, 18] on header "[US_STATE] City [PERSON_NAME][EMAIL_ADDRESS][DOMAIN_NAME] Settings Terms Sign O…" at bounding box center [779, 17] width 1559 height 35
click at [215, 122] on icon at bounding box center [212, 127] width 13 height 13
click at [132, 204] on div "Scooters" at bounding box center [143, 204] width 162 height 22
click at [217, 127] on icon at bounding box center [212, 128] width 8 height 4
click at [135, 206] on div "Mopeds" at bounding box center [143, 204] width 162 height 22
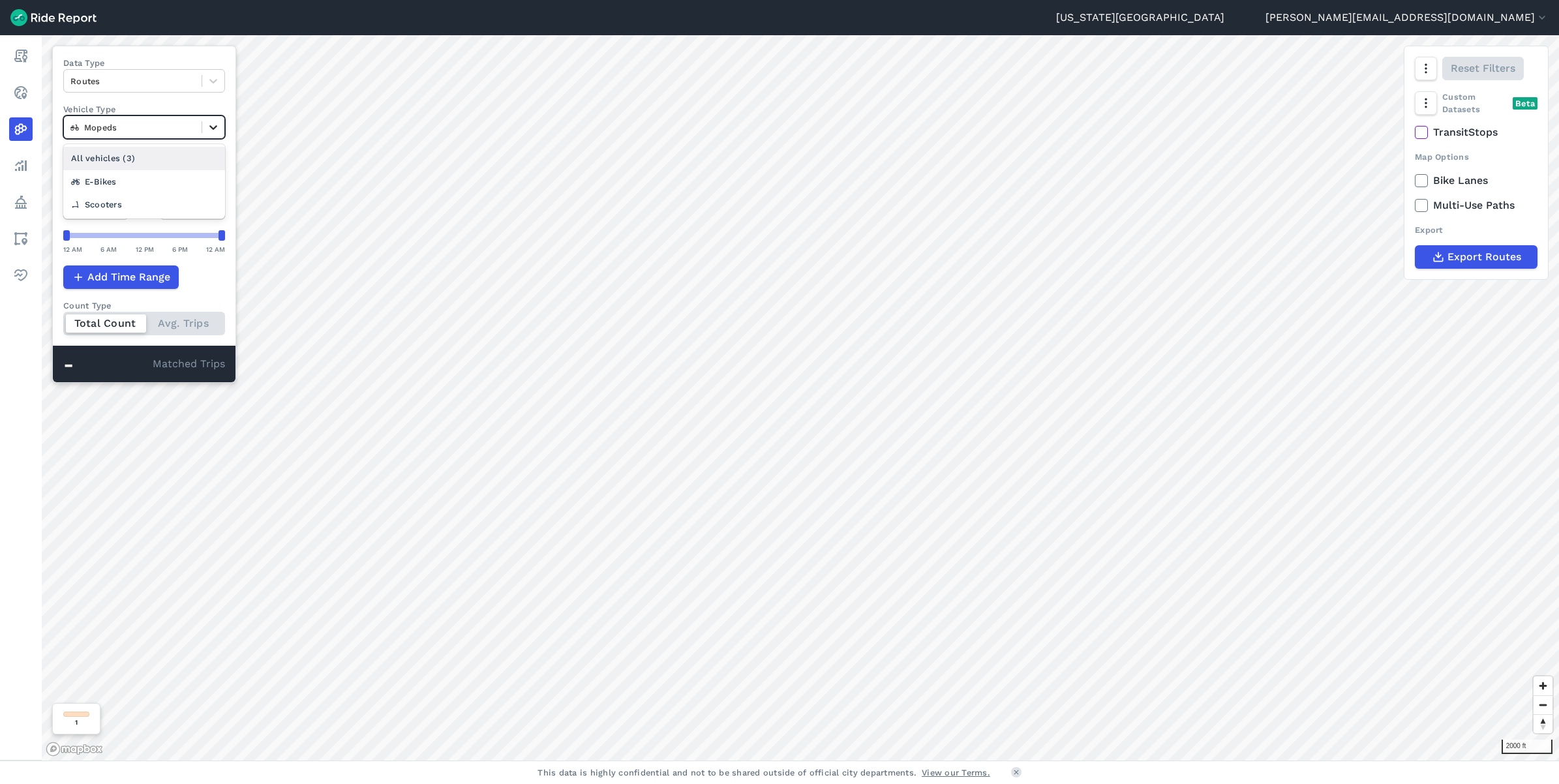
click at [212, 124] on icon at bounding box center [212, 127] width 13 height 13
click at [150, 182] on div "E-Bikes" at bounding box center [143, 181] width 162 height 22
click at [217, 126] on icon at bounding box center [212, 127] width 13 height 13
click at [135, 196] on div "Scooters" at bounding box center [143, 204] width 162 height 22
click at [222, 131] on div at bounding box center [213, 127] width 22 height 22
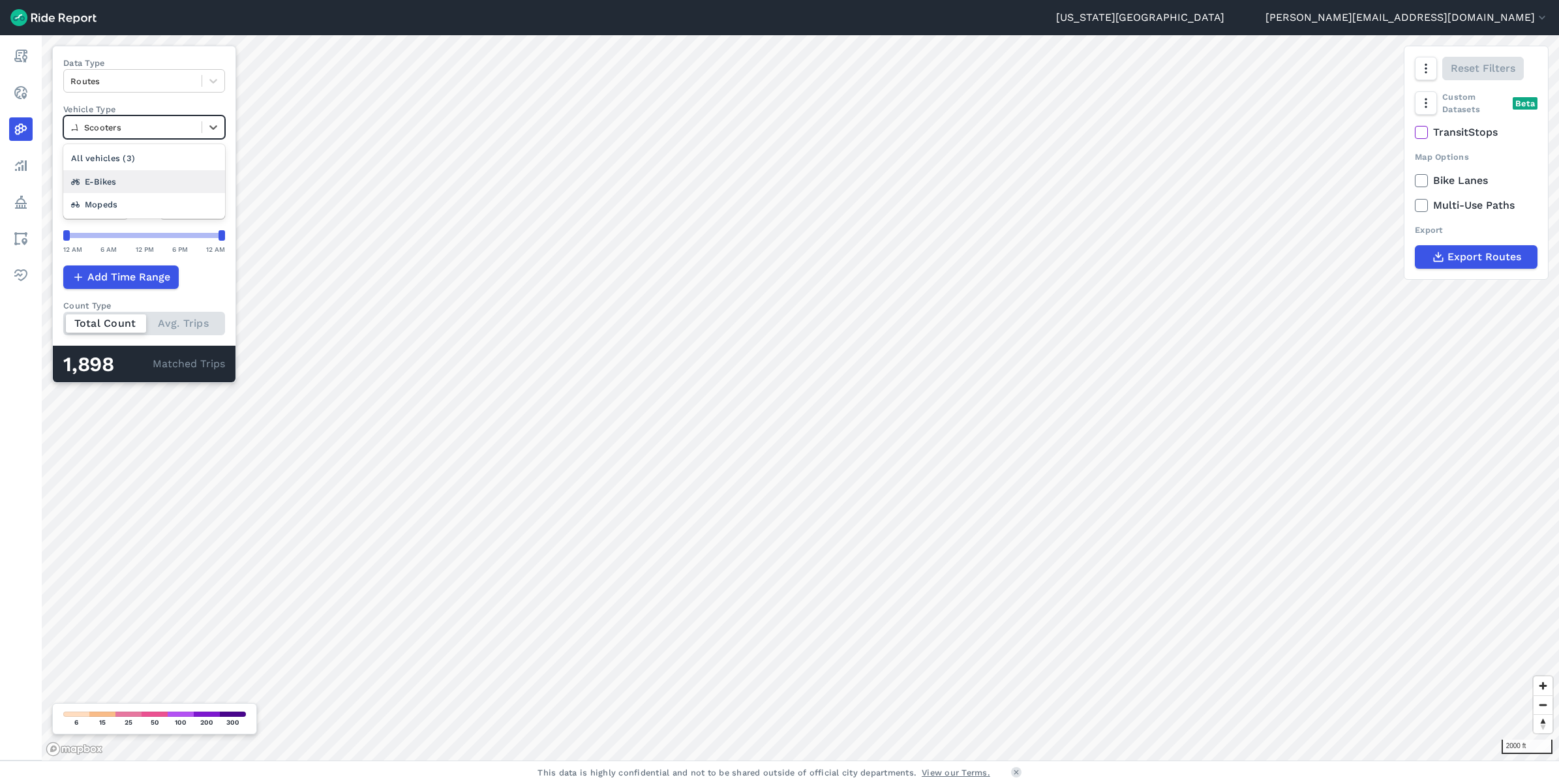
click at [141, 182] on div "E-Bikes" at bounding box center [143, 181] width 162 height 22
click at [212, 127] on icon at bounding box center [212, 128] width 8 height 4
click at [129, 204] on div "Scooters" at bounding box center [143, 204] width 162 height 22
click at [141, 173] on span "[DATE]—[DATE]" at bounding box center [128, 174] width 81 height 12
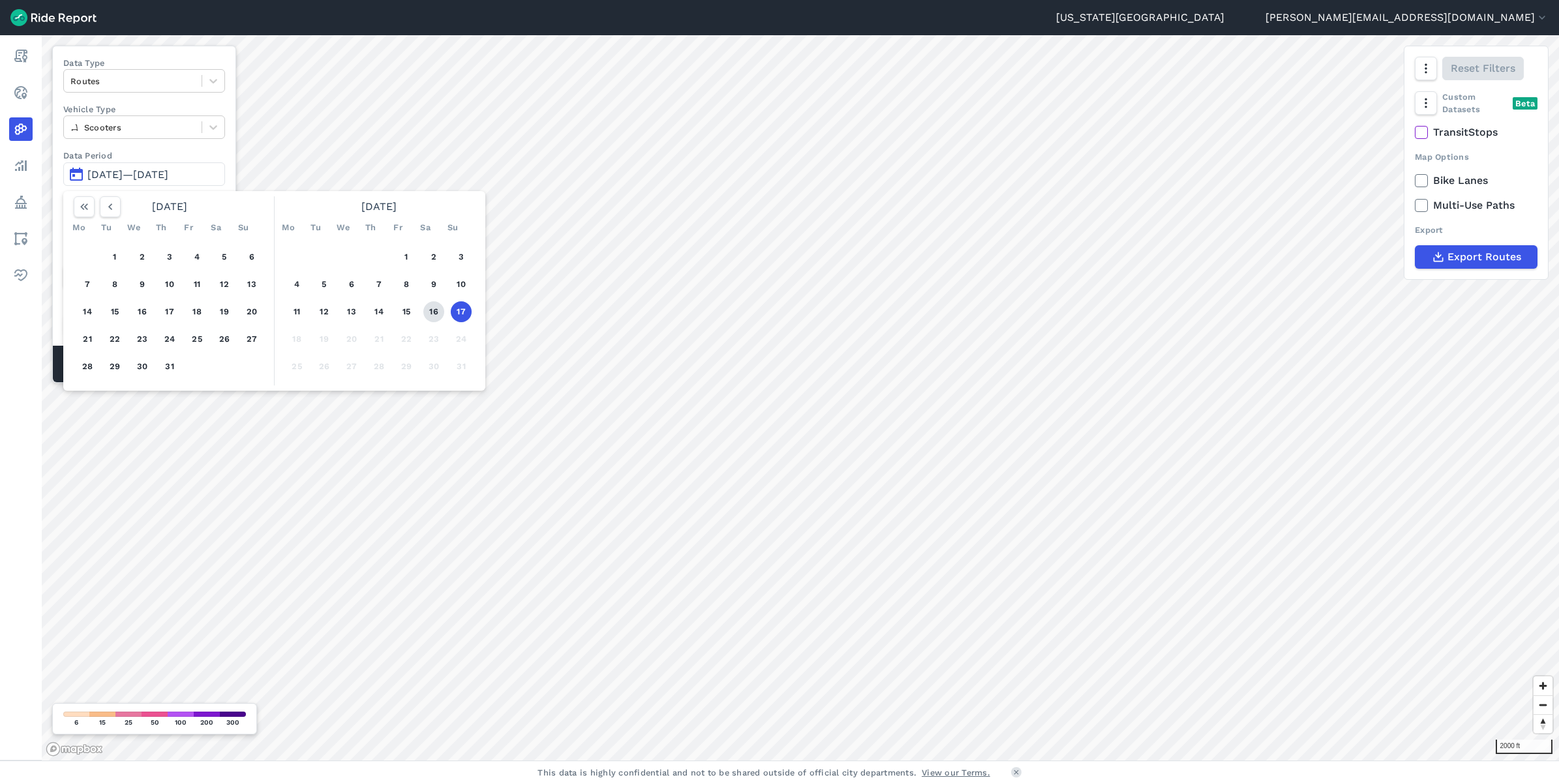
click at [434, 307] on button "16" at bounding box center [434, 312] width 21 height 21
click at [470, 310] on button "17" at bounding box center [461, 312] width 21 height 21
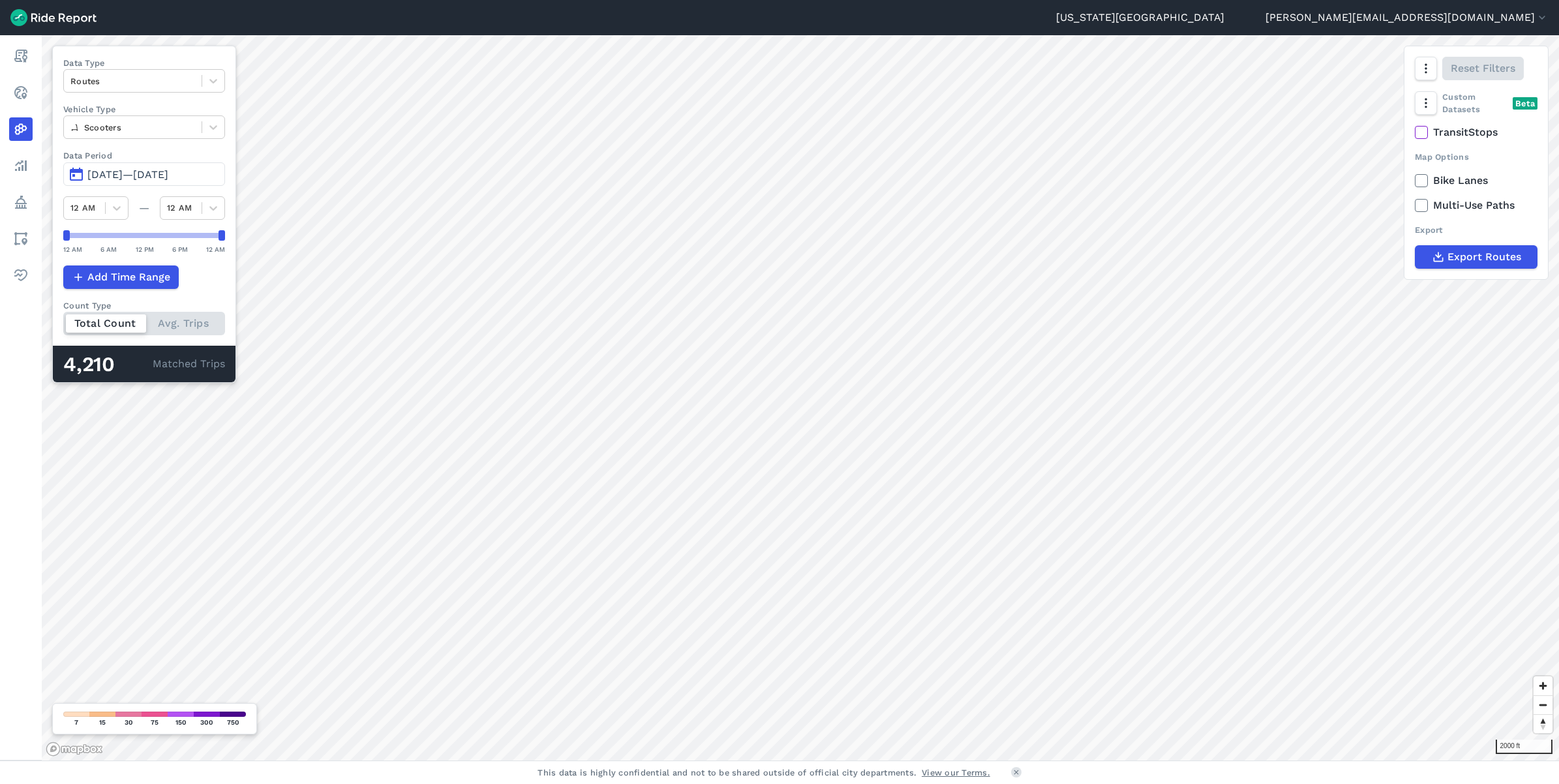
click at [168, 174] on span "[DATE]—[DATE]" at bounding box center [128, 174] width 81 height 12
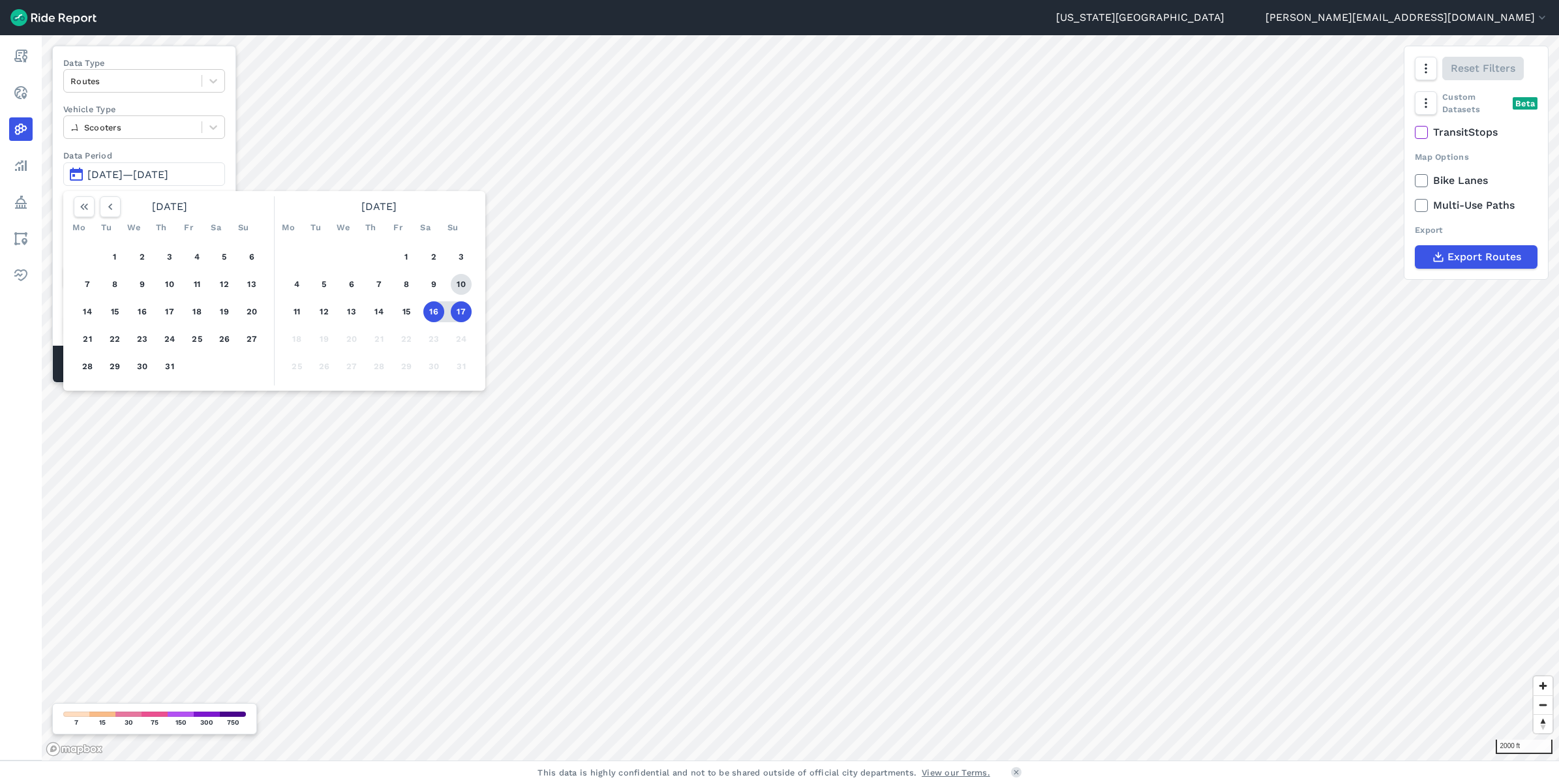
click at [467, 284] on button "10" at bounding box center [461, 284] width 21 height 21
click at [458, 277] on button "10" at bounding box center [461, 284] width 21 height 21
